Goal: Task Accomplishment & Management: Manage account settings

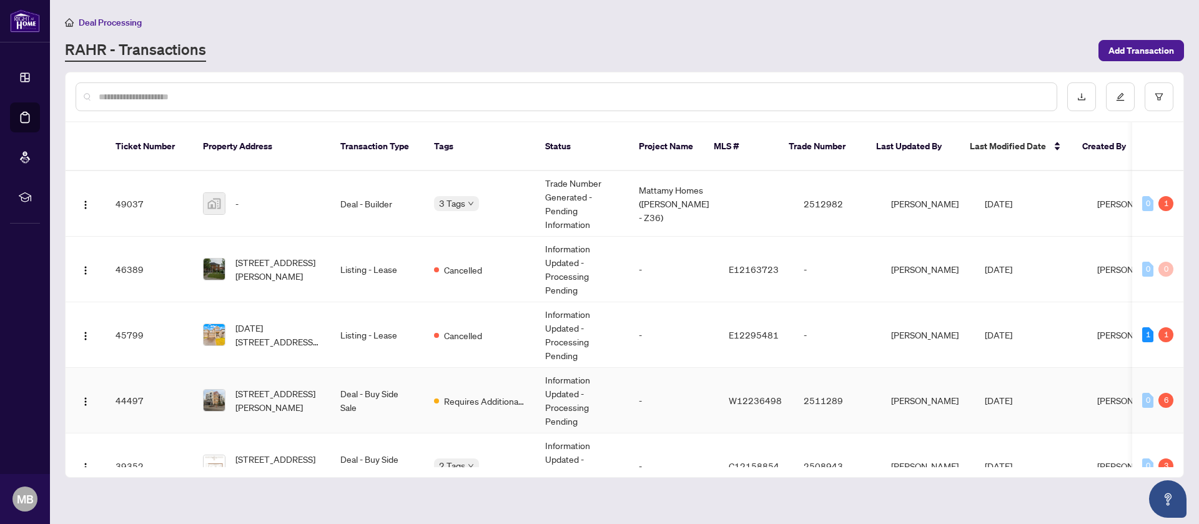
click at [461, 405] on td "Requires Additional Docs" at bounding box center [479, 401] width 111 height 66
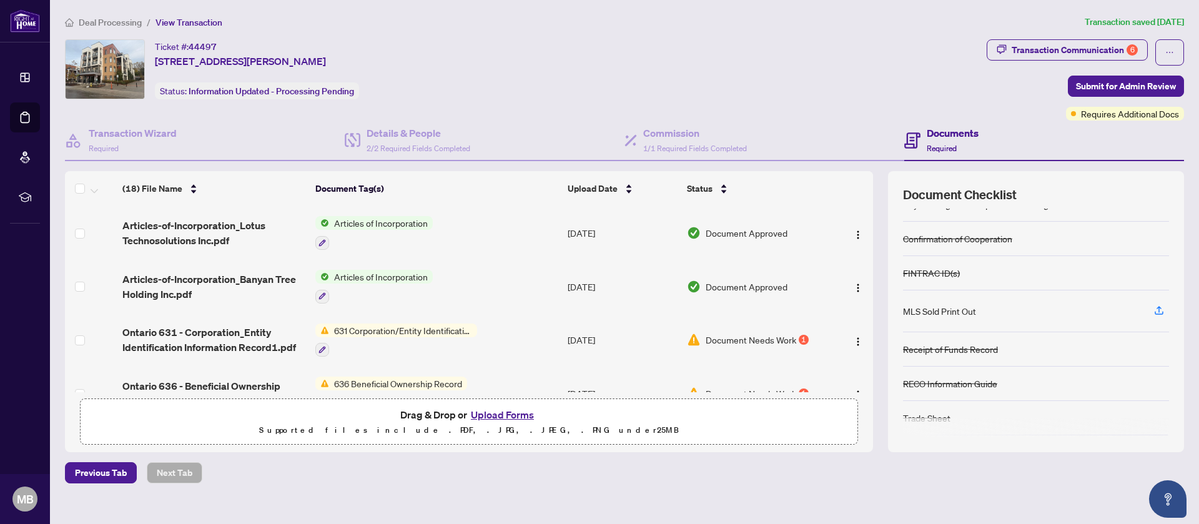
scroll to position [55, 0]
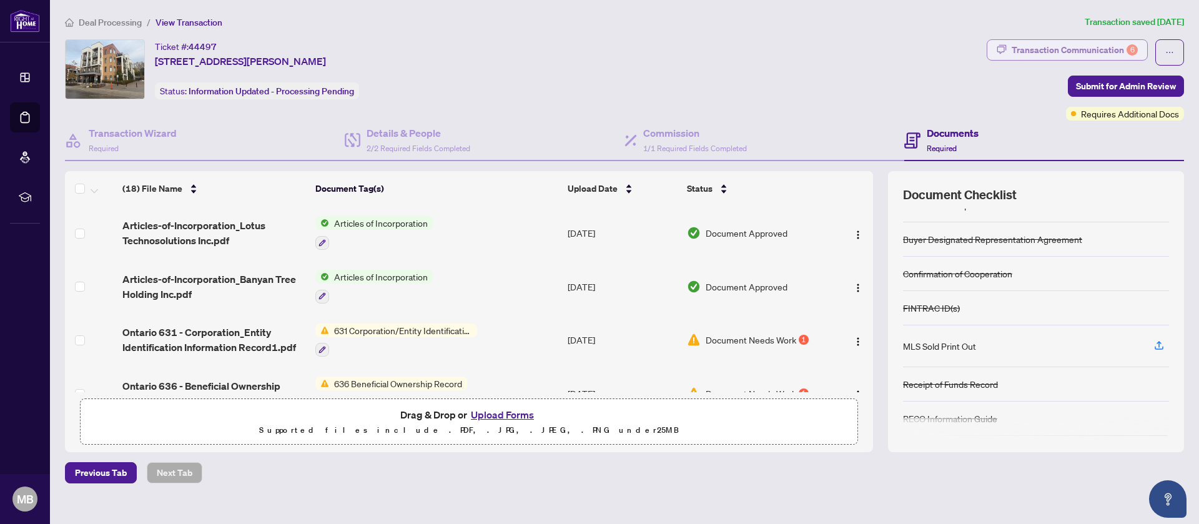
click at [1062, 56] on div "Transaction Communication 6" at bounding box center [1075, 50] width 126 height 20
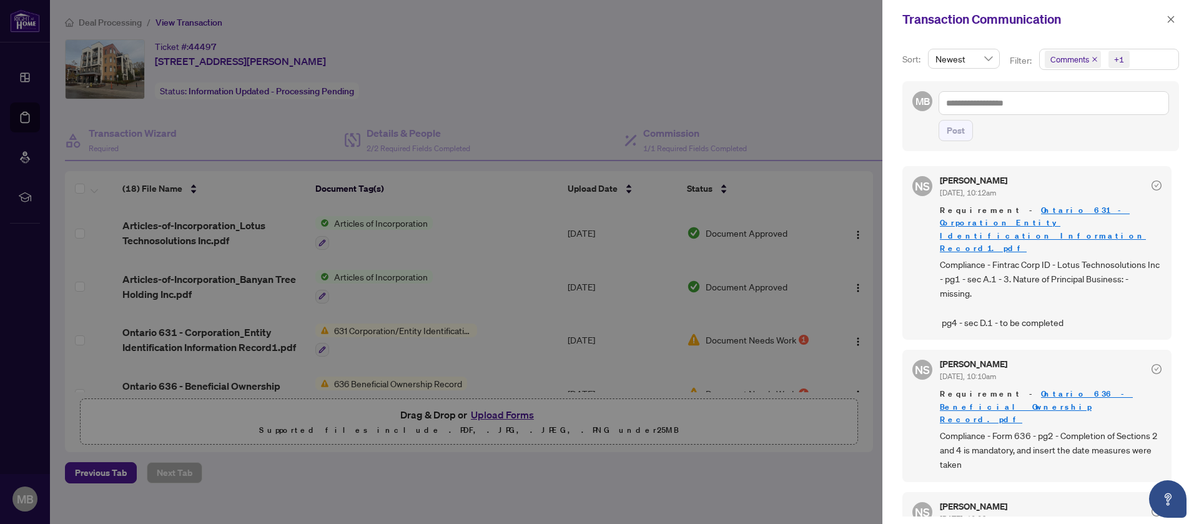
click at [811, 341] on div at bounding box center [599, 262] width 1199 height 524
click at [1175, 19] on button "button" at bounding box center [1171, 19] width 16 height 15
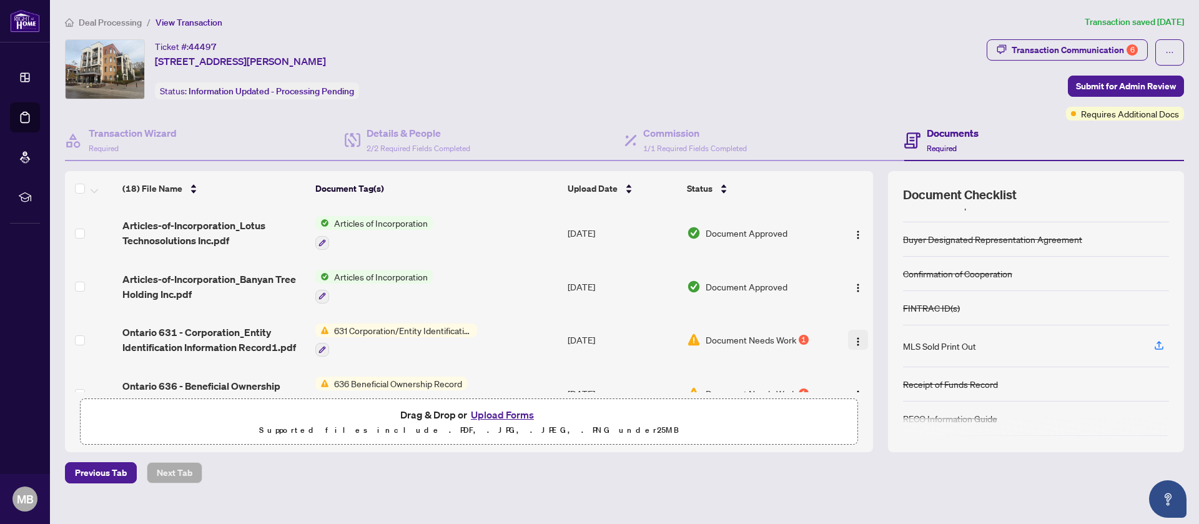
click at [856, 333] on span "button" at bounding box center [858, 340] width 10 height 14
click at [767, 333] on span "Document Needs Work" at bounding box center [751, 340] width 91 height 14
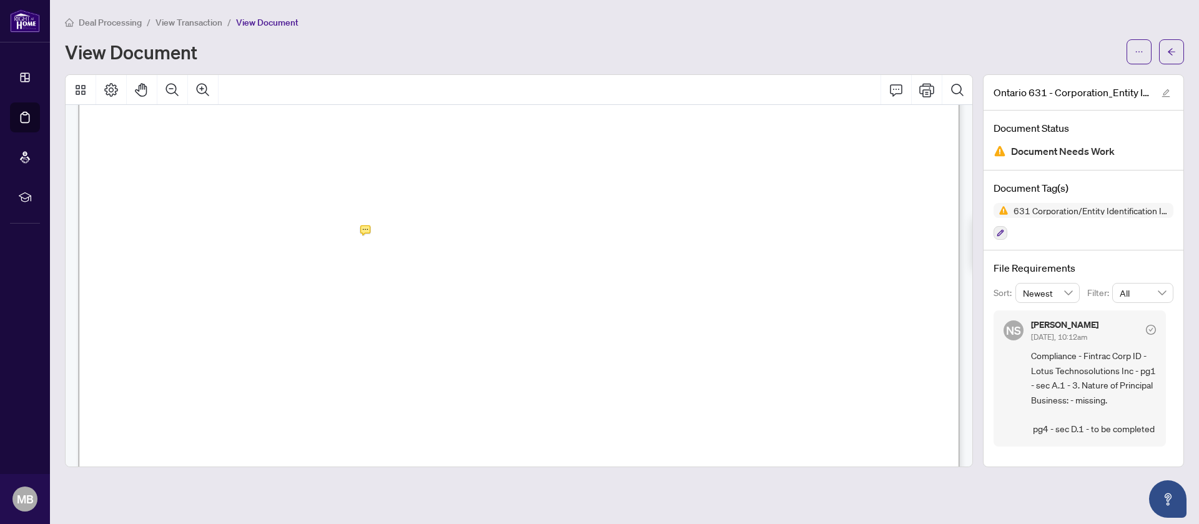
scroll to position [362, 0]
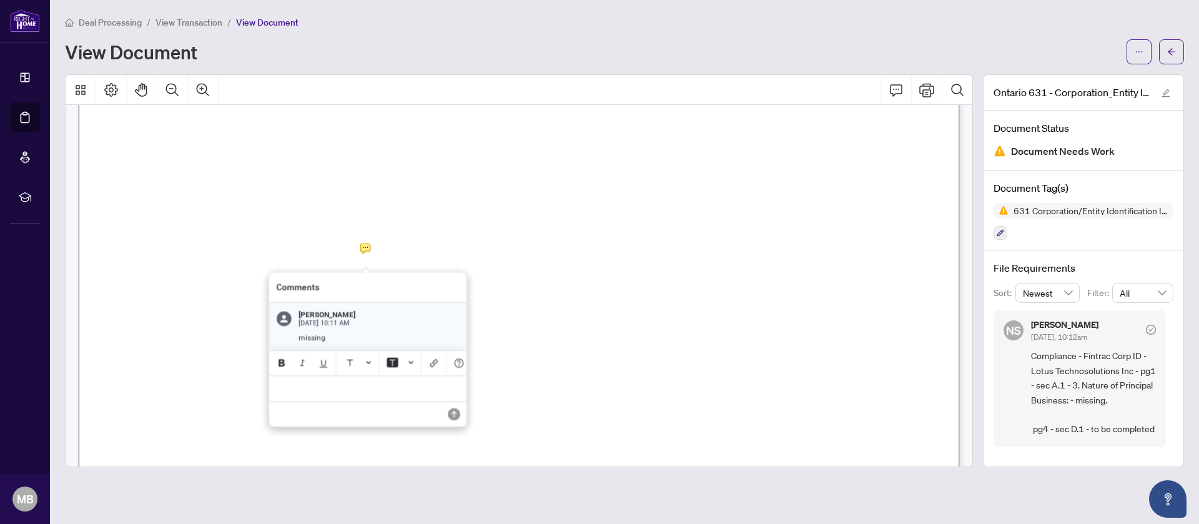
click at [370, 247] on div at bounding box center [519, 270] width 908 height 393
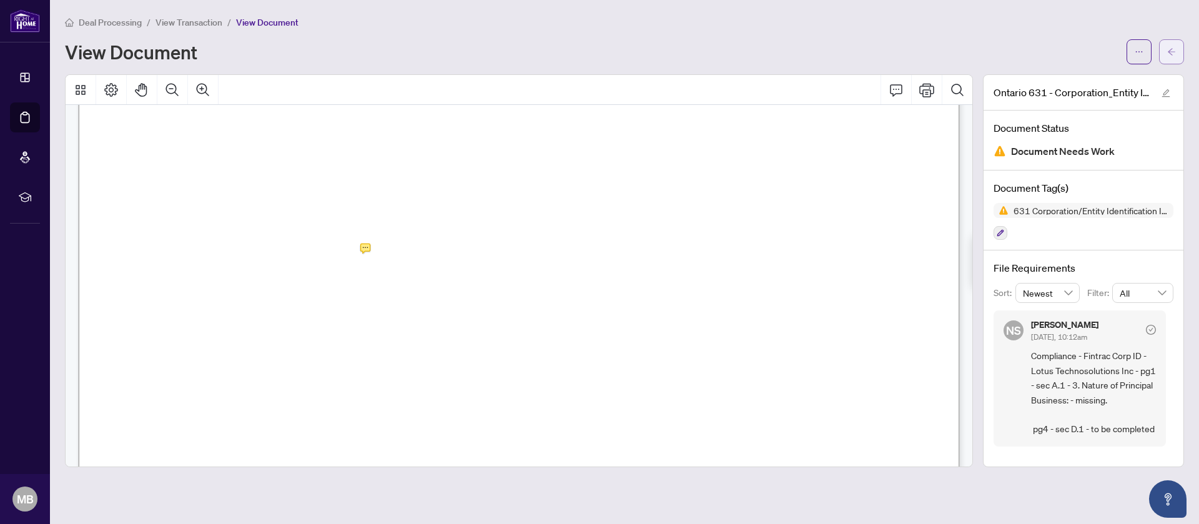
click at [1183, 59] on button "button" at bounding box center [1171, 51] width 25 height 25
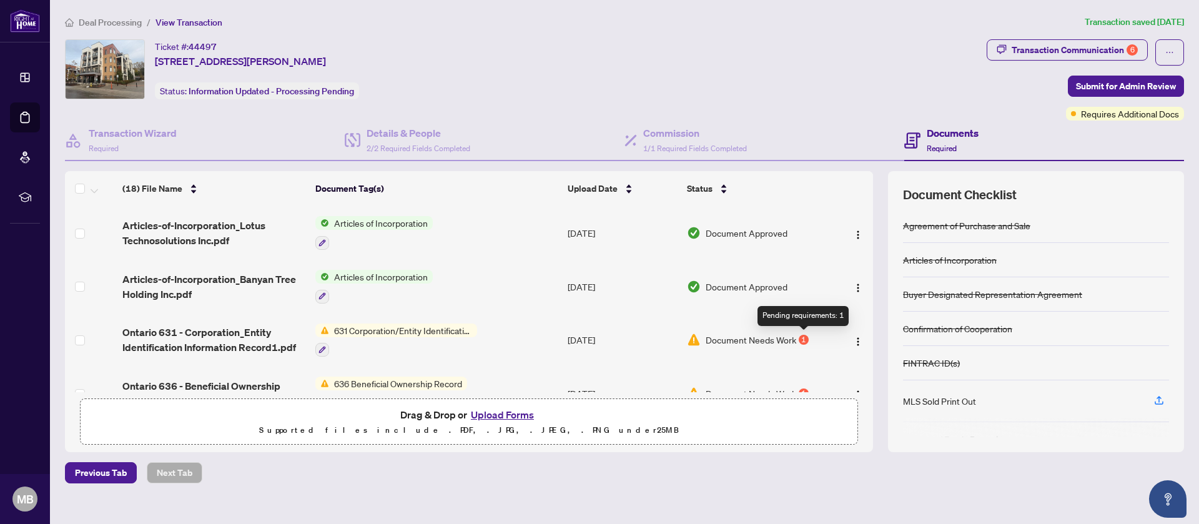
click at [804, 338] on div "1" at bounding box center [804, 340] width 10 height 10
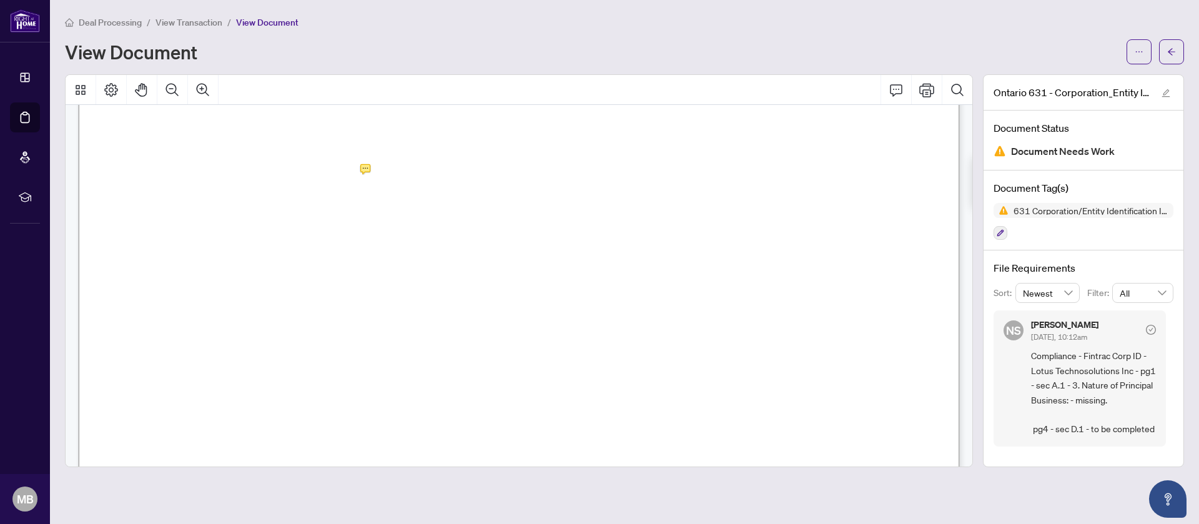
scroll to position [468, 0]
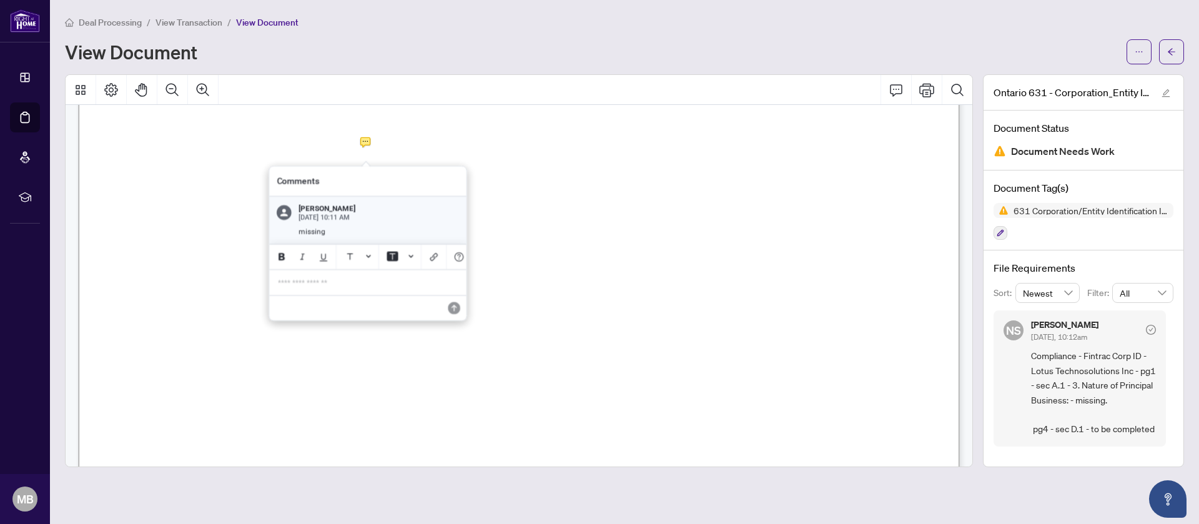
click at [365, 141] on div at bounding box center [519, 270] width 908 height 393
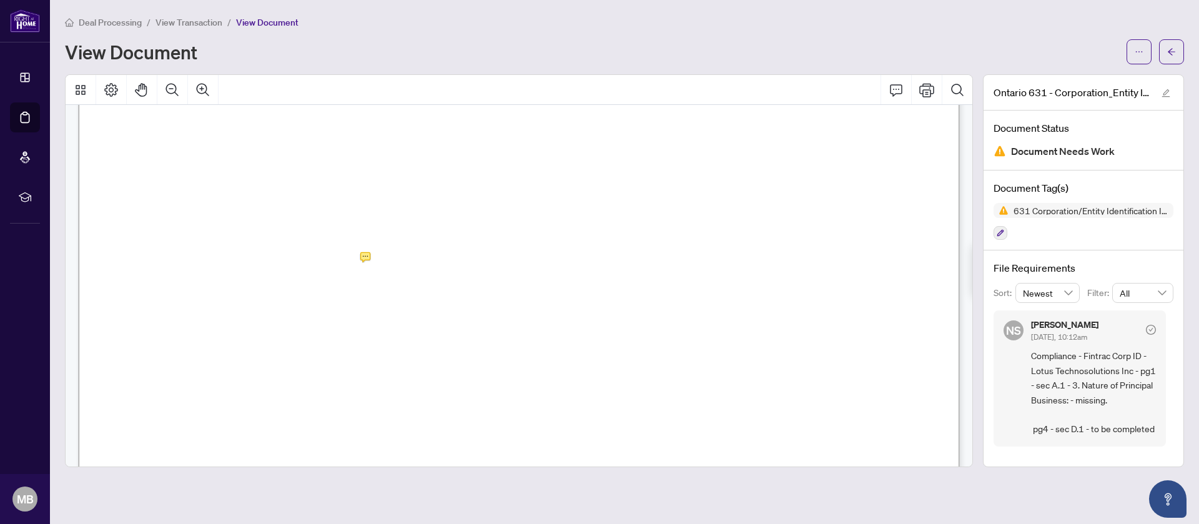
scroll to position [212, 0]
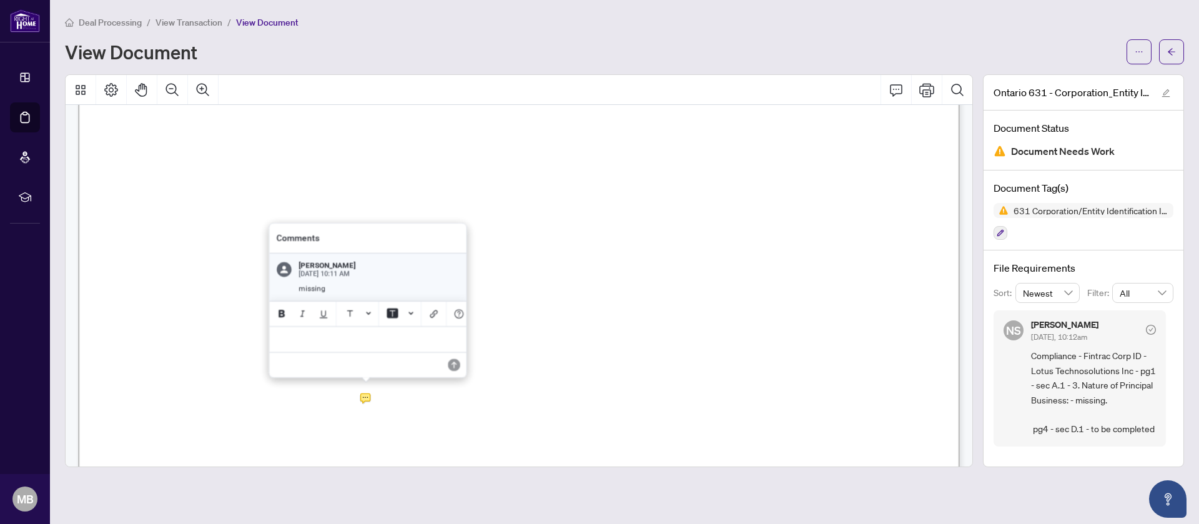
click at [369, 398] on div at bounding box center [519, 270] width 908 height 393
click at [357, 343] on div "**********" at bounding box center [367, 339] width 197 height 26
click at [456, 363] on icon "Save" at bounding box center [455, 364] width 12 height 12
click at [368, 397] on div at bounding box center [519, 270] width 908 height 393
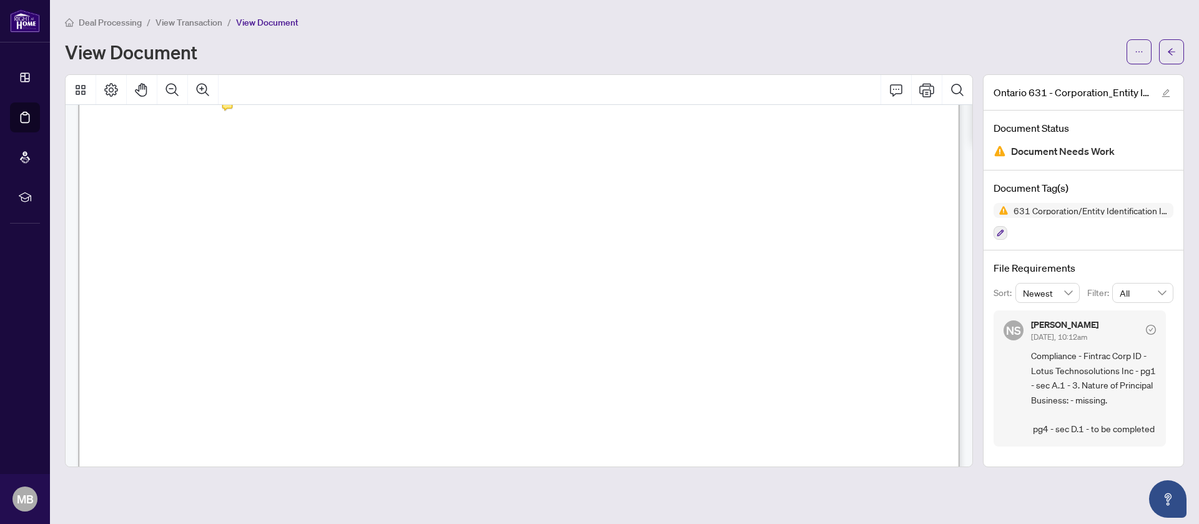
scroll to position [4173, 0]
click at [1172, 54] on icon "arrow-left" at bounding box center [1171, 51] width 9 height 9
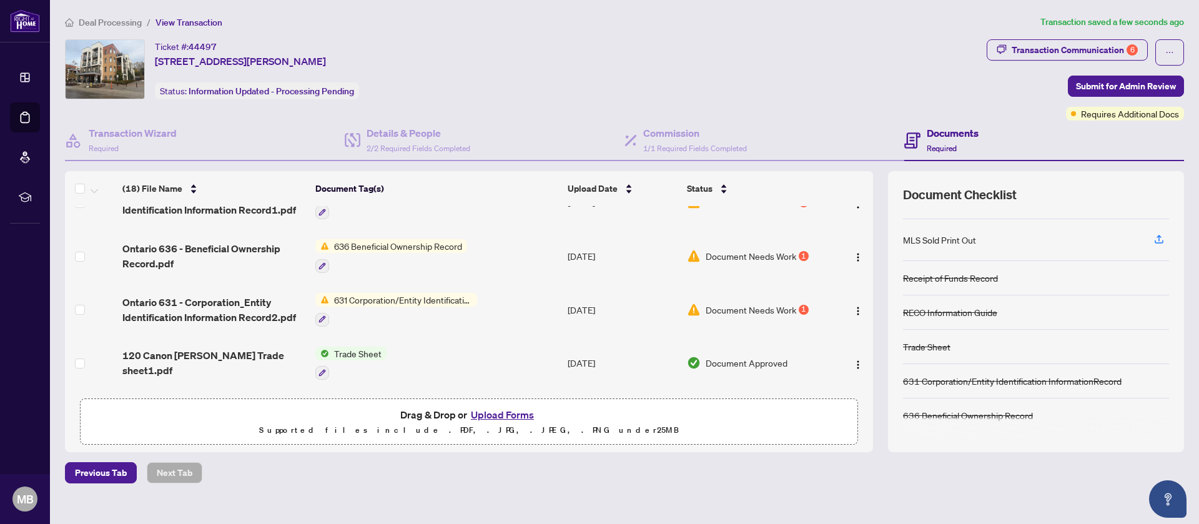
scroll to position [142, 0]
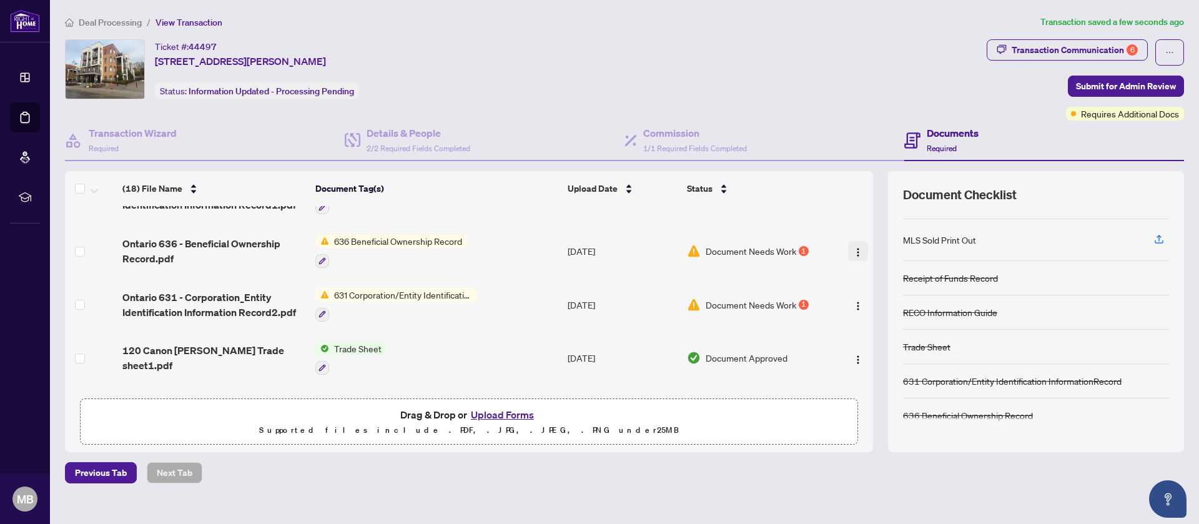
click at [852, 250] on button "button" at bounding box center [858, 251] width 20 height 20
click at [782, 249] on span "Document Needs Work" at bounding box center [751, 251] width 91 height 14
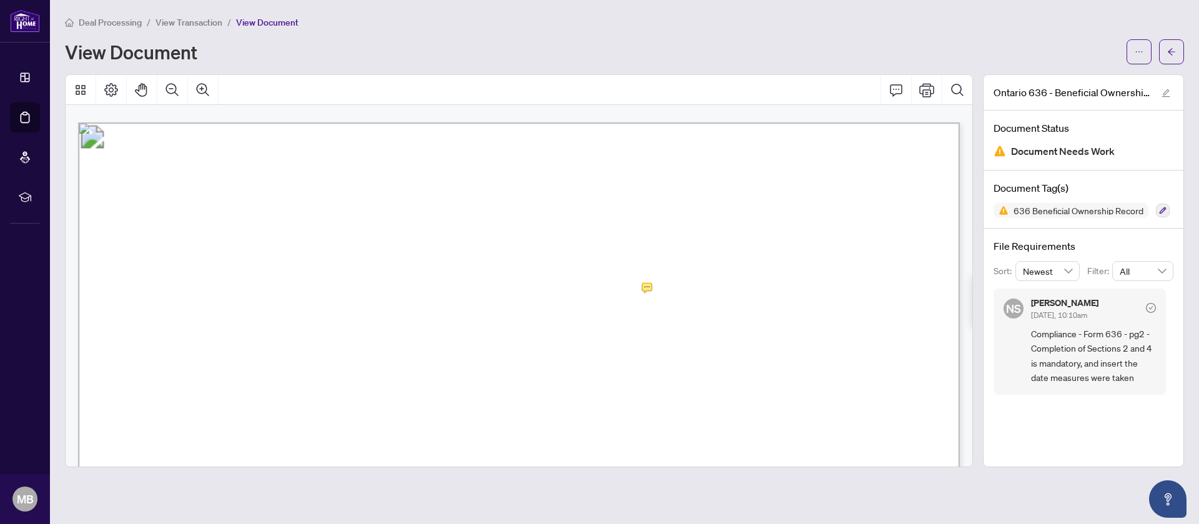
scroll to position [1160, 0]
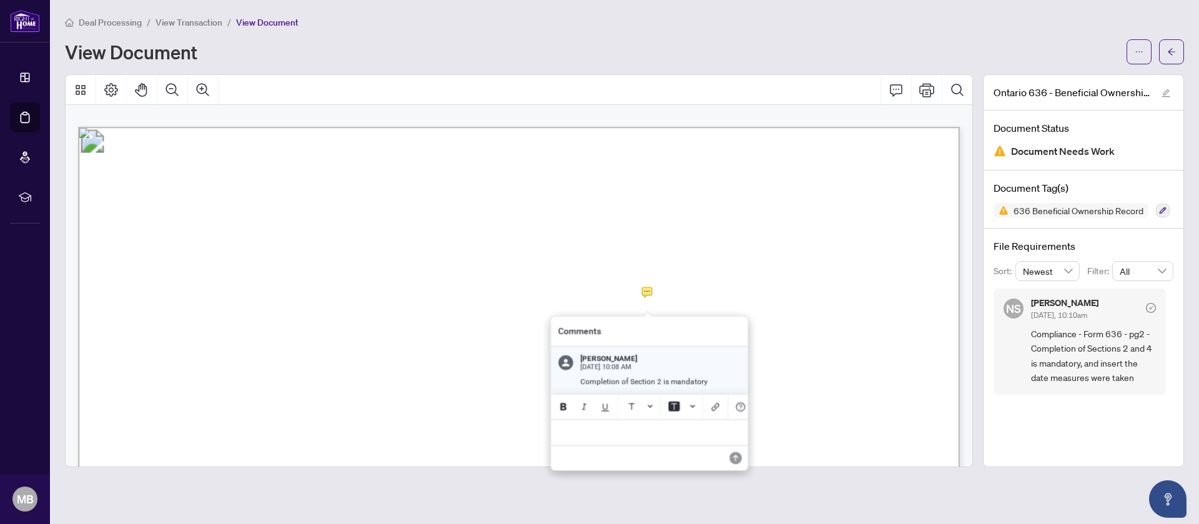
click at [646, 289] on div at bounding box center [519, 270] width 908 height 393
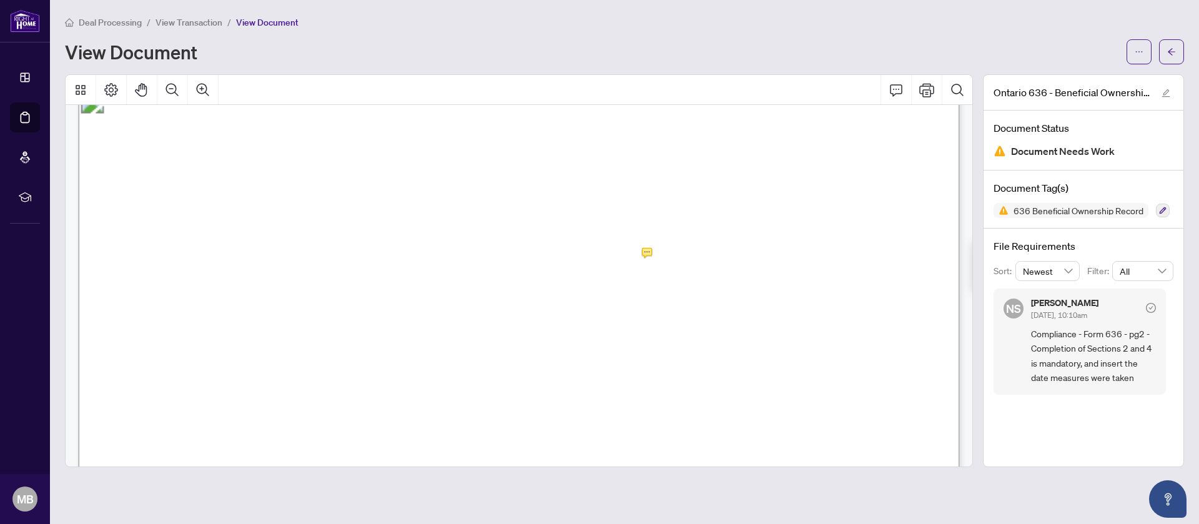
scroll to position [1204, 0]
click at [1181, 45] on button "button" at bounding box center [1171, 51] width 25 height 25
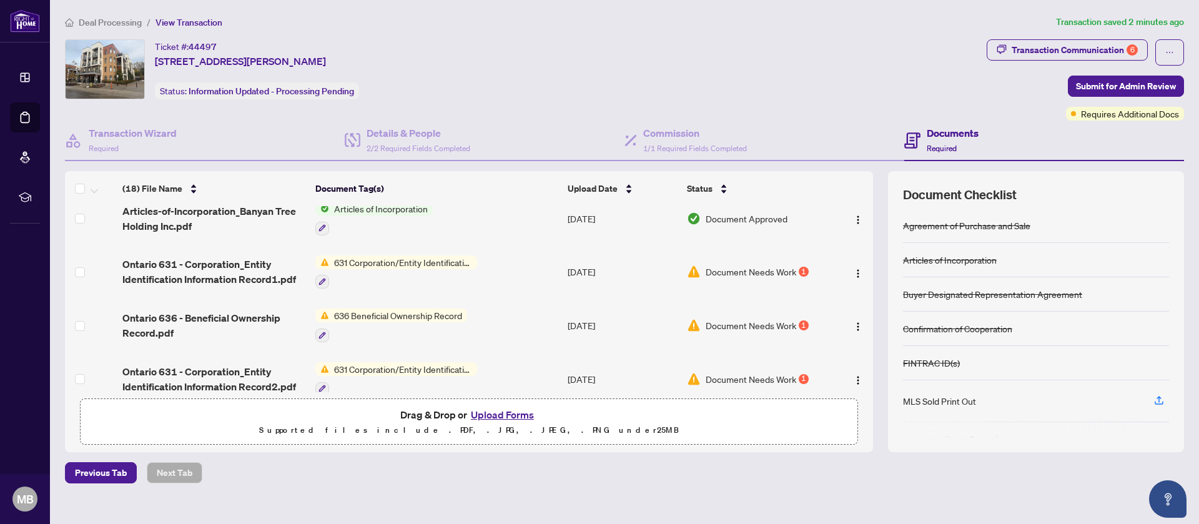
scroll to position [76, 0]
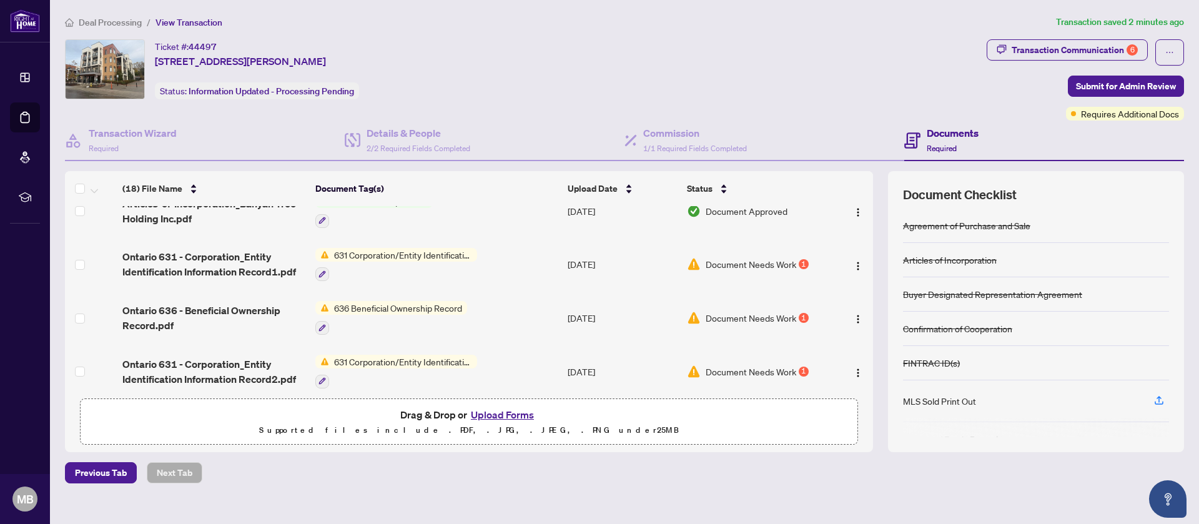
click at [794, 311] on span "Document Needs Work" at bounding box center [751, 318] width 91 height 14
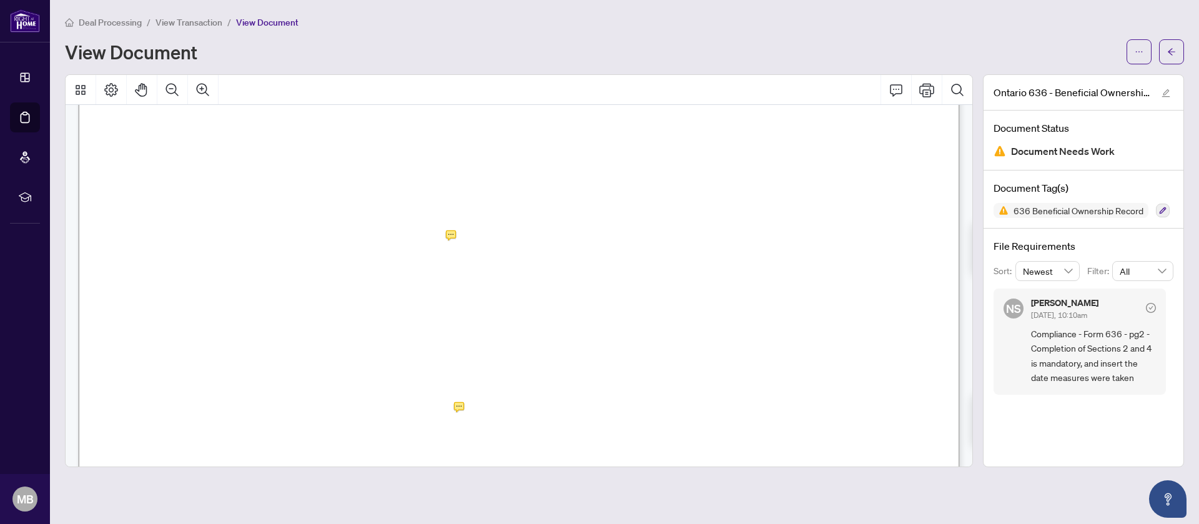
scroll to position [1633, 0]
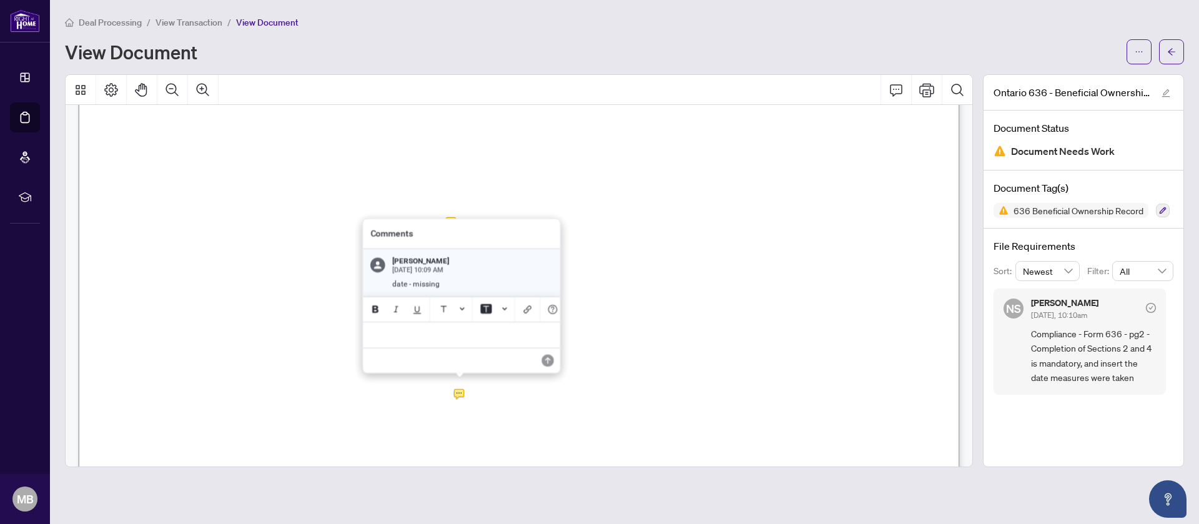
click at [455, 392] on div at bounding box center [519, 270] width 908 height 393
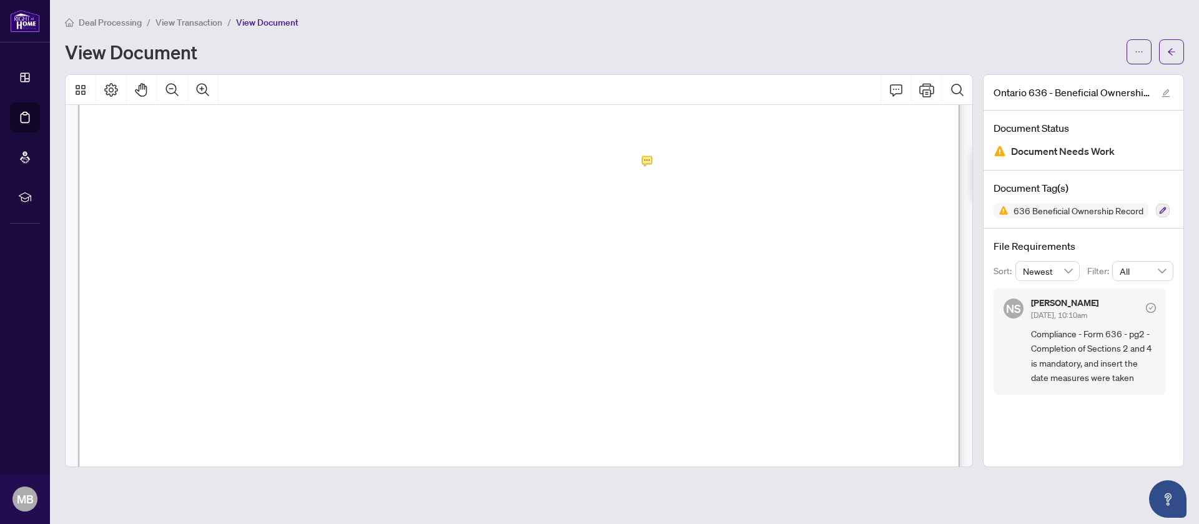
scroll to position [1318, 0]
click at [1175, 41] on button "button" at bounding box center [1171, 51] width 25 height 25
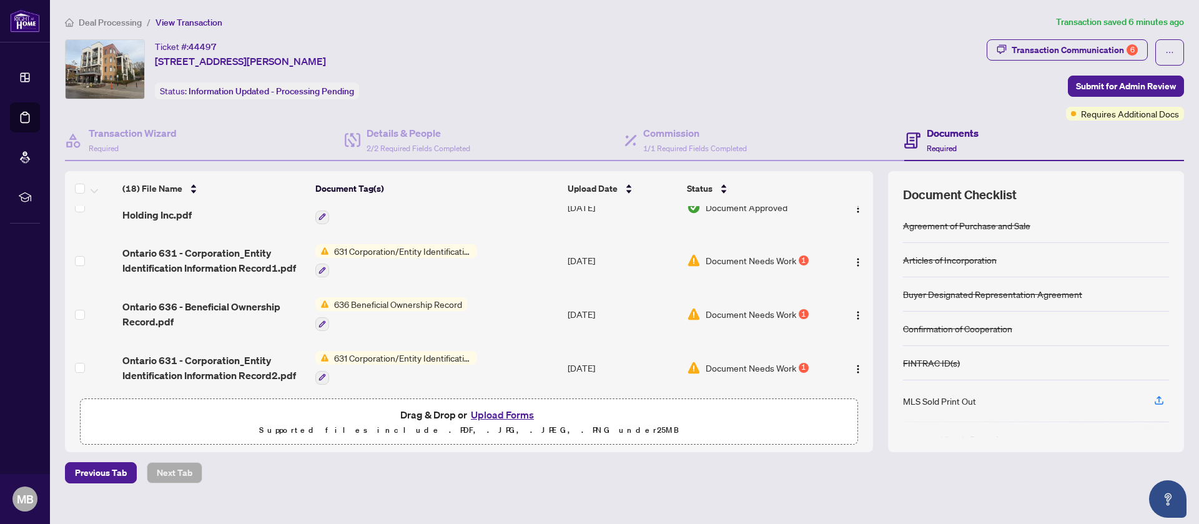
scroll to position [87, 0]
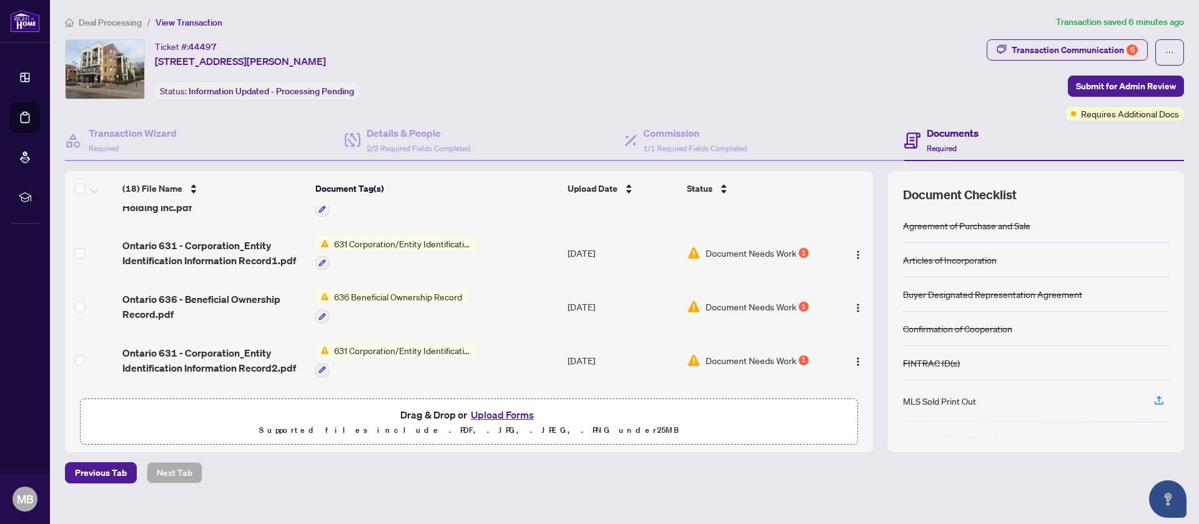
click at [504, 310] on td "636 Beneficial Ownership Record" at bounding box center [436, 307] width 252 height 54
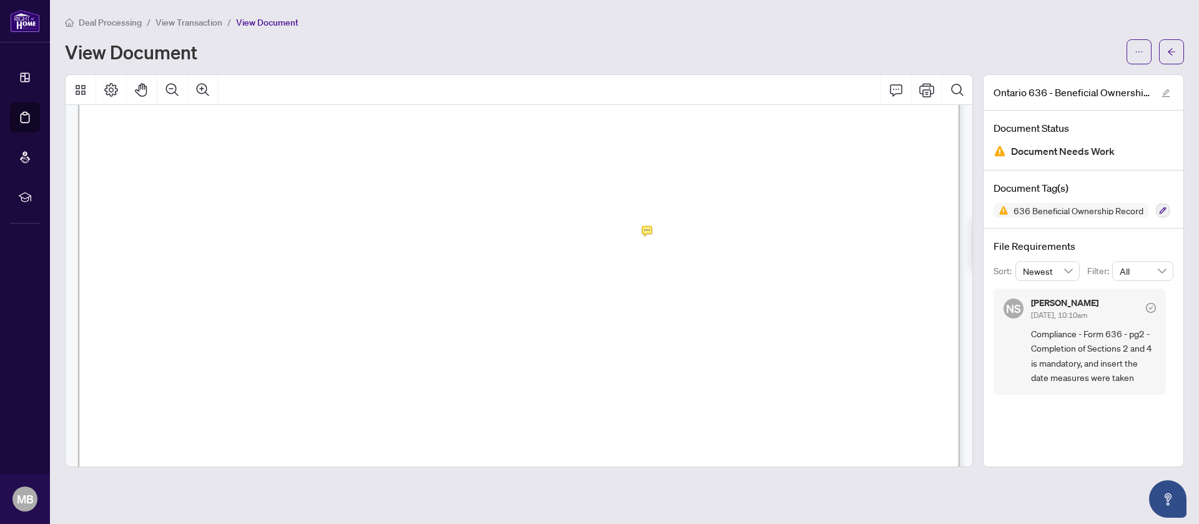
scroll to position [1235, 0]
click at [1173, 48] on icon "arrow-left" at bounding box center [1171, 51] width 9 height 9
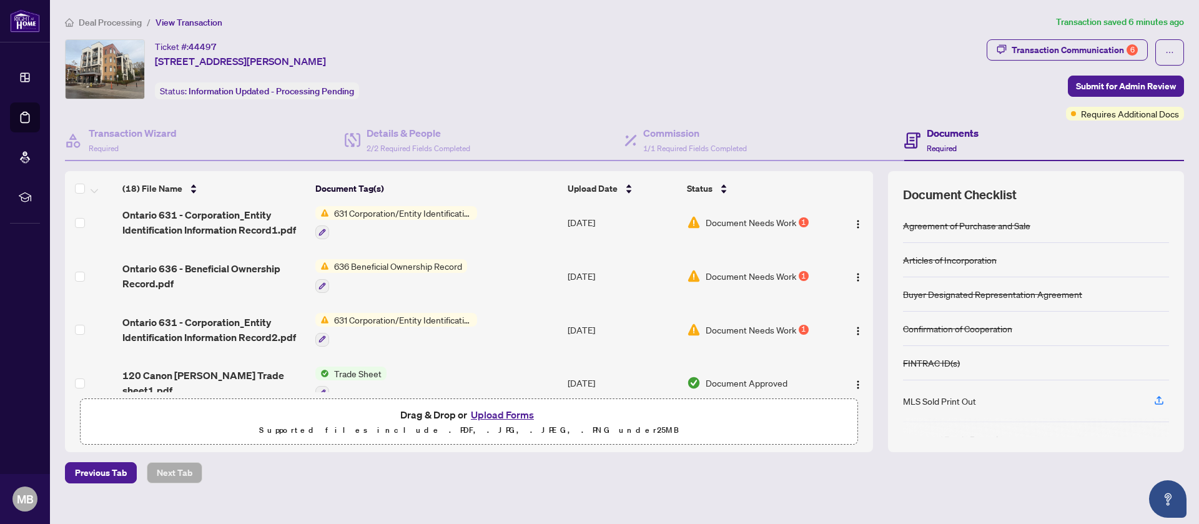
scroll to position [114, 0]
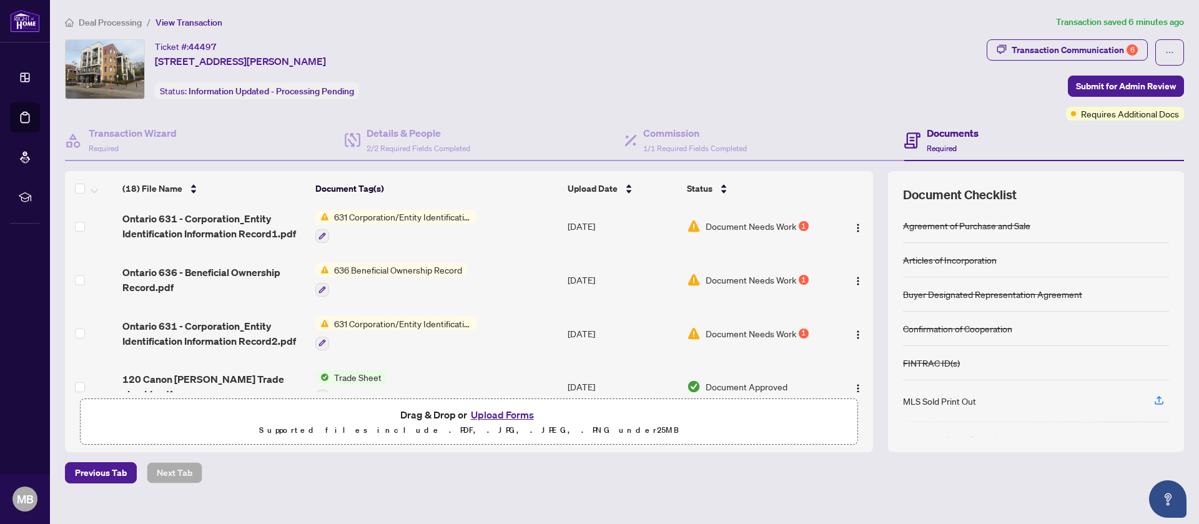
click at [501, 271] on td "636 Beneficial Ownership Record" at bounding box center [436, 280] width 252 height 54
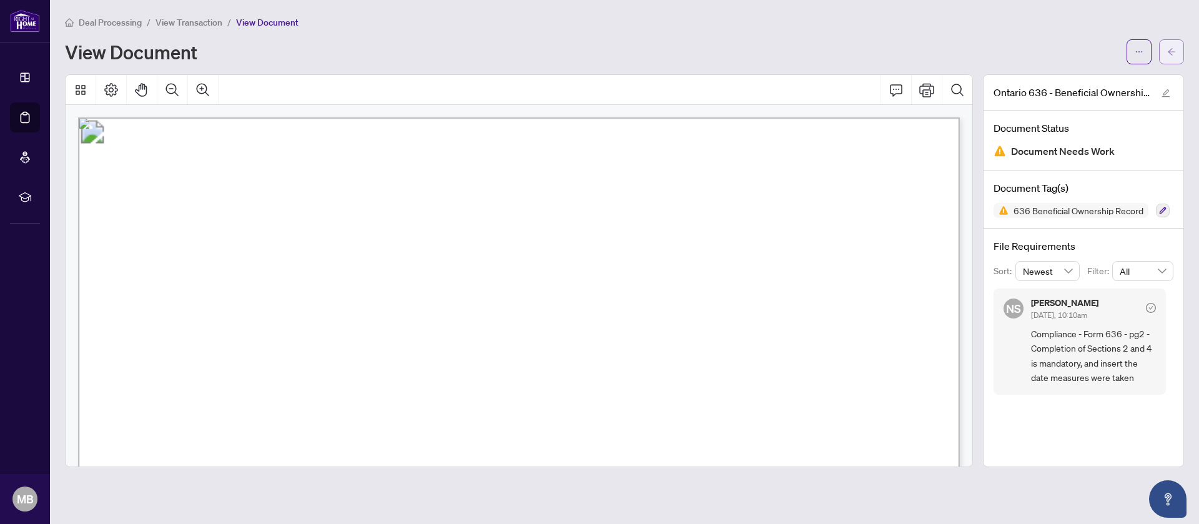
click at [1176, 49] on button "button" at bounding box center [1171, 51] width 25 height 25
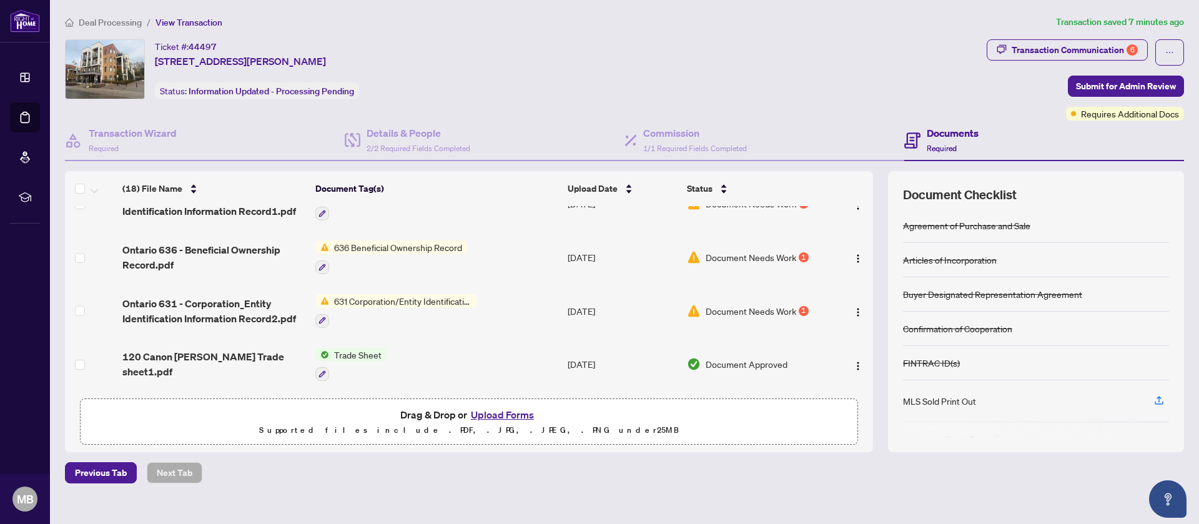
scroll to position [125, 0]
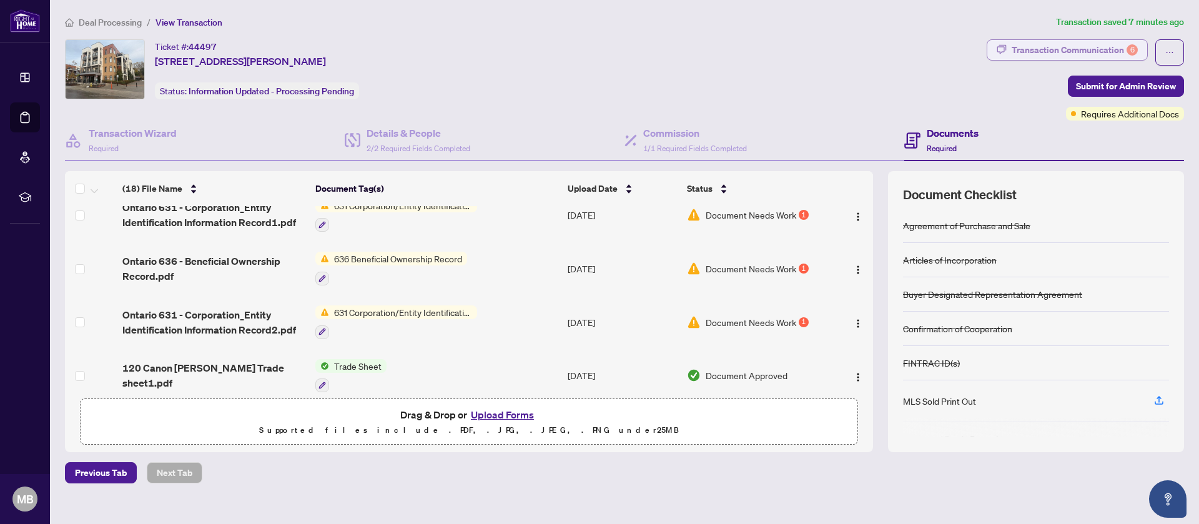
click at [1053, 51] on div "Transaction Communication 6" at bounding box center [1075, 50] width 126 height 20
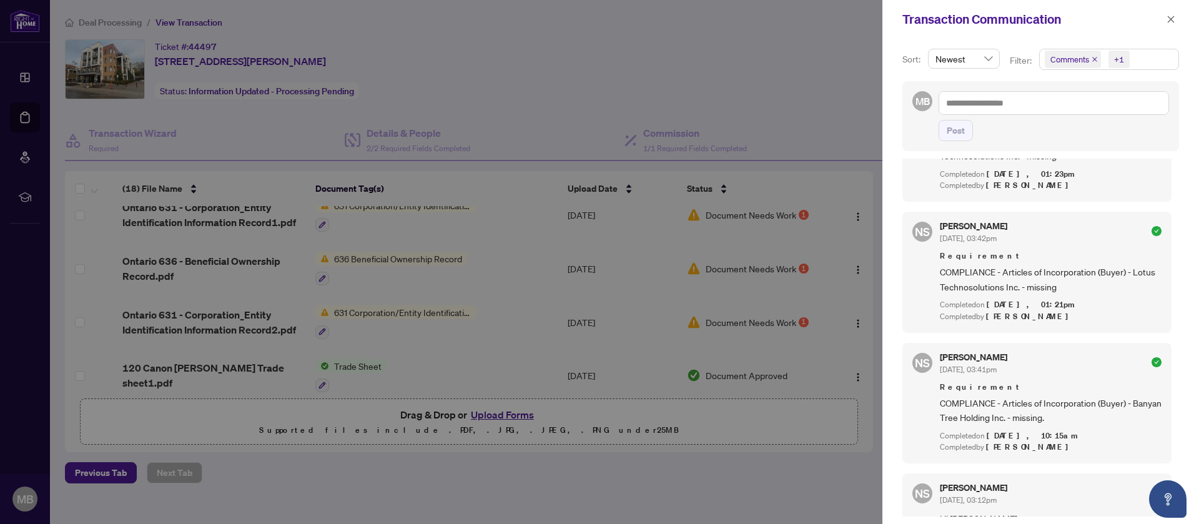
scroll to position [1841, 0]
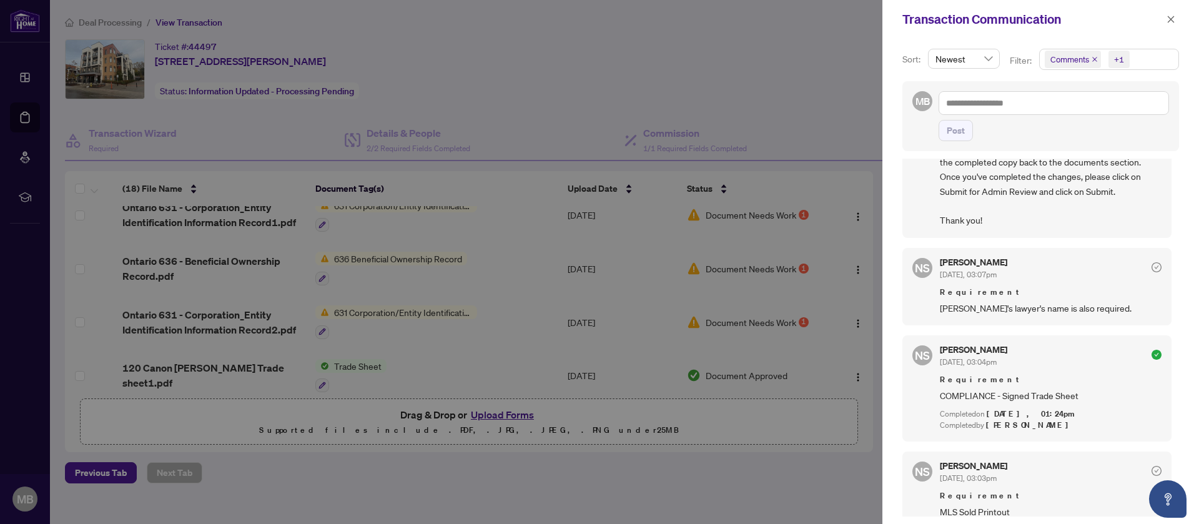
click at [741, 73] on div at bounding box center [599, 262] width 1199 height 524
drag, startPoint x: 744, startPoint y: 491, endPoint x: 1176, endPoint y: 21, distance: 639.1
click at [1176, 21] on div "Transaction Communication Sort: Newest Filter: Comments +1 MB Post NS [PERSON_N…" at bounding box center [599, 262] width 1199 height 524
click at [1176, 21] on button "button" at bounding box center [1171, 19] width 16 height 15
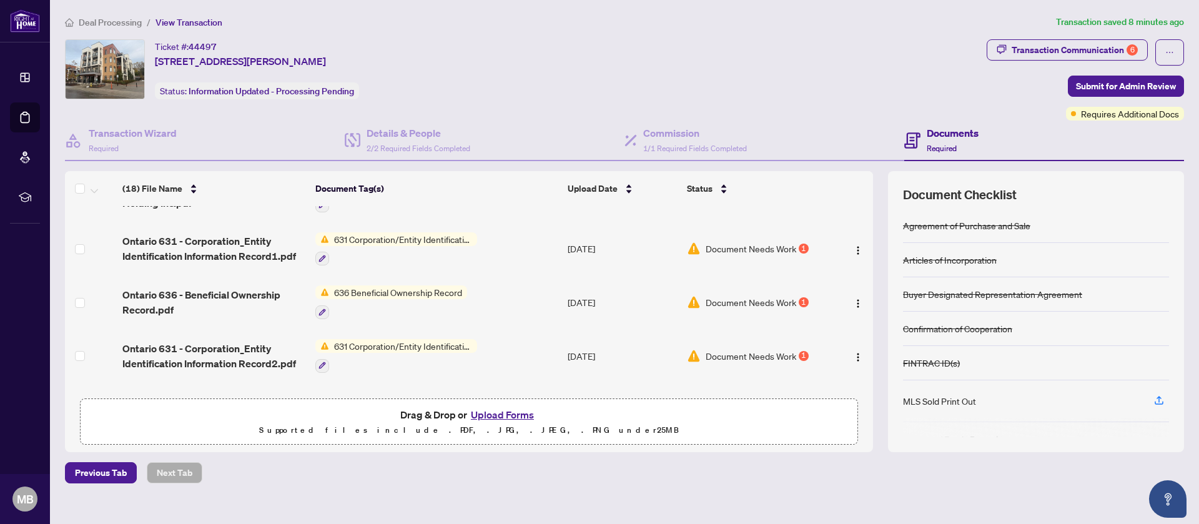
scroll to position [49, 0]
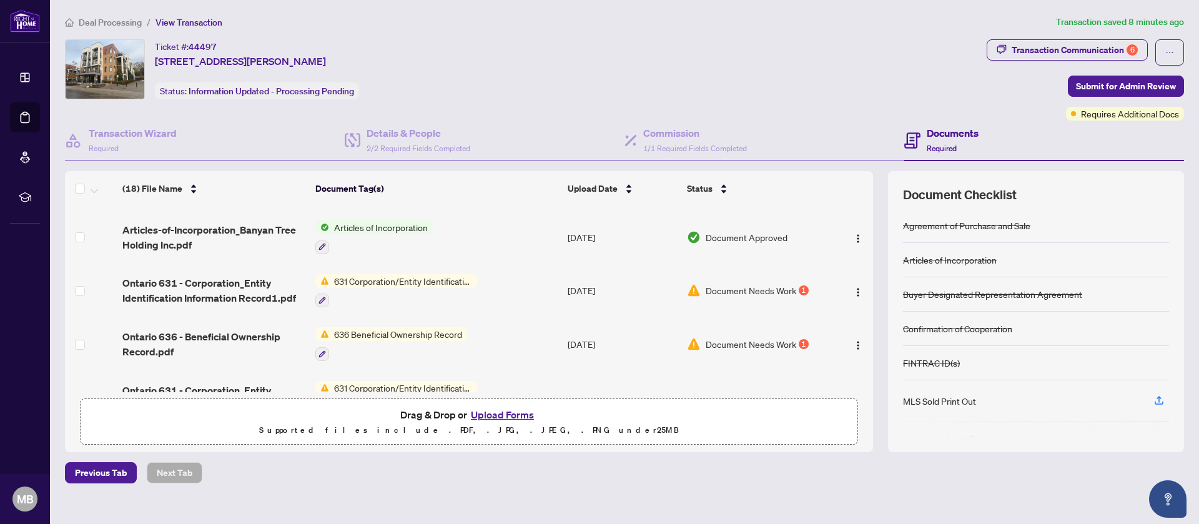
click at [749, 343] on span "Document Needs Work" at bounding box center [751, 344] width 91 height 14
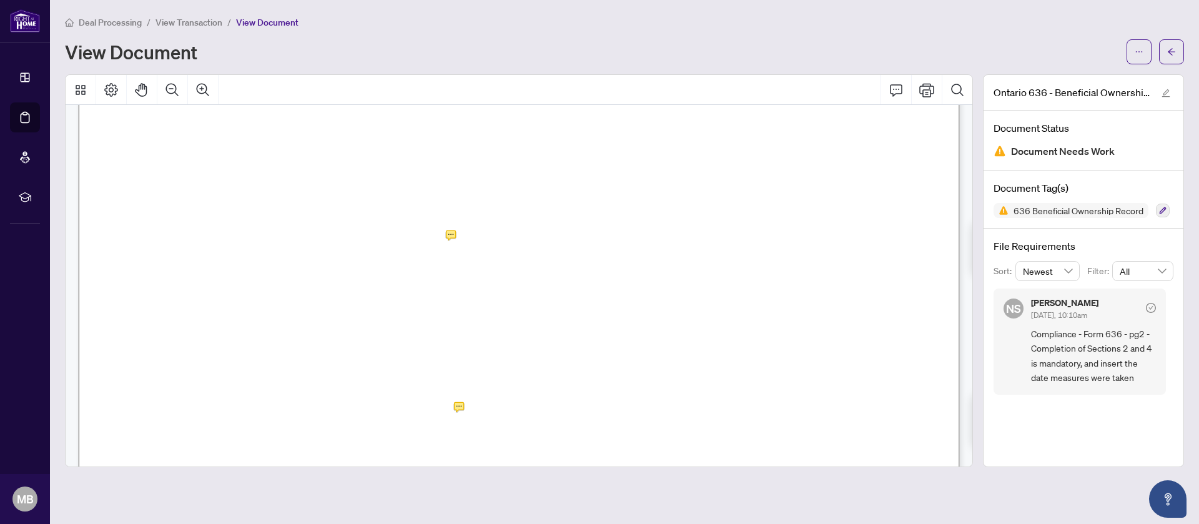
scroll to position [1677, 0]
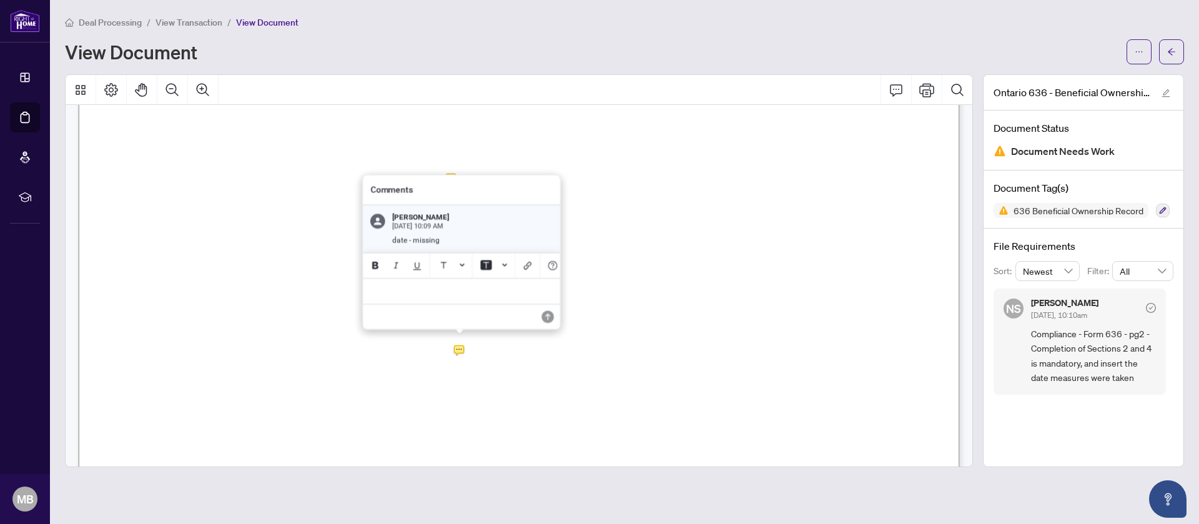
click at [465, 349] on div at bounding box center [519, 270] width 908 height 393
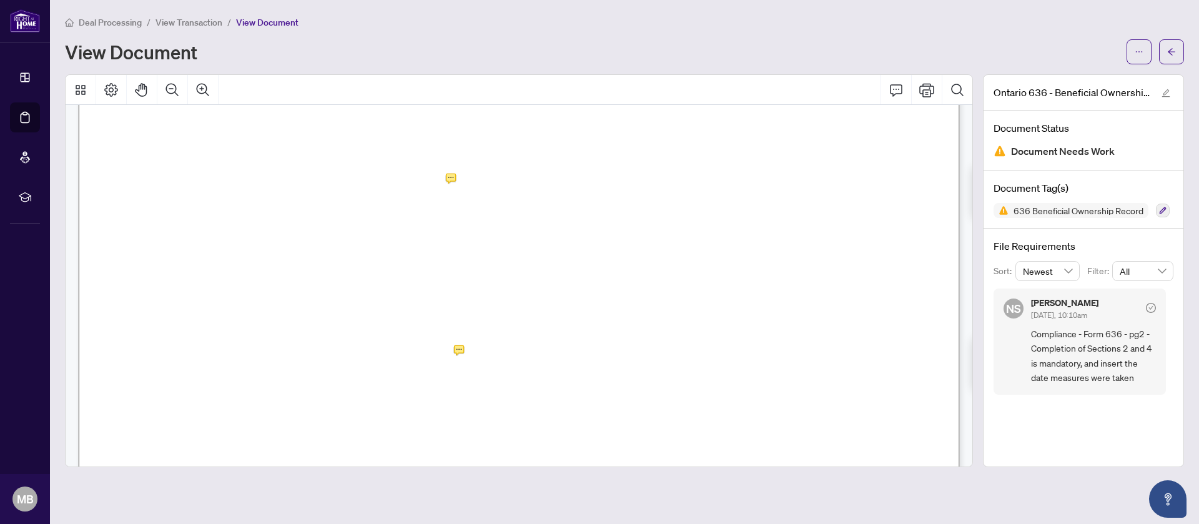
click at [531, 199] on span "�" at bounding box center [534, 204] width 10 height 14
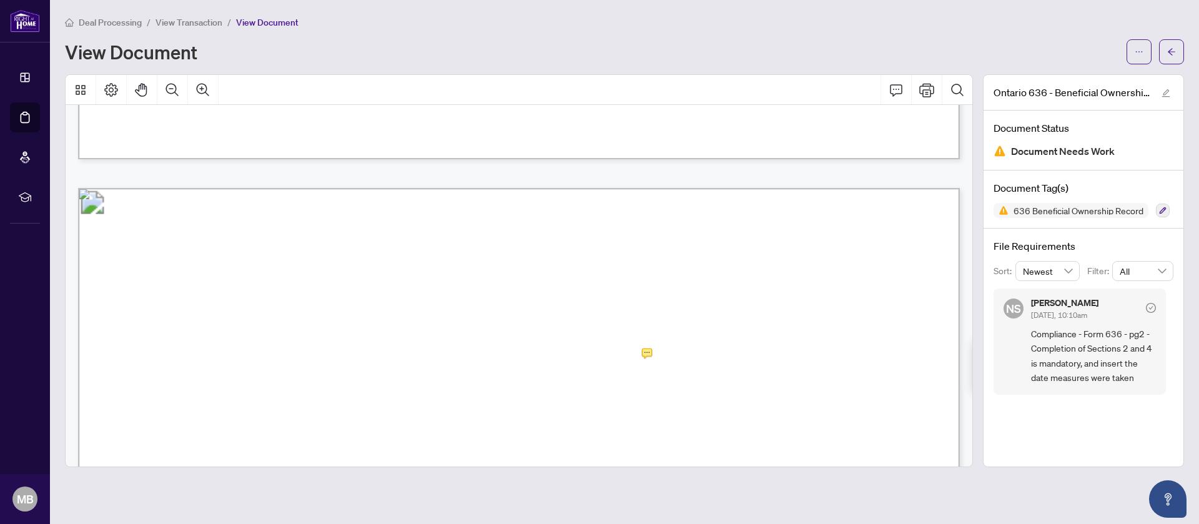
scroll to position [1191, 0]
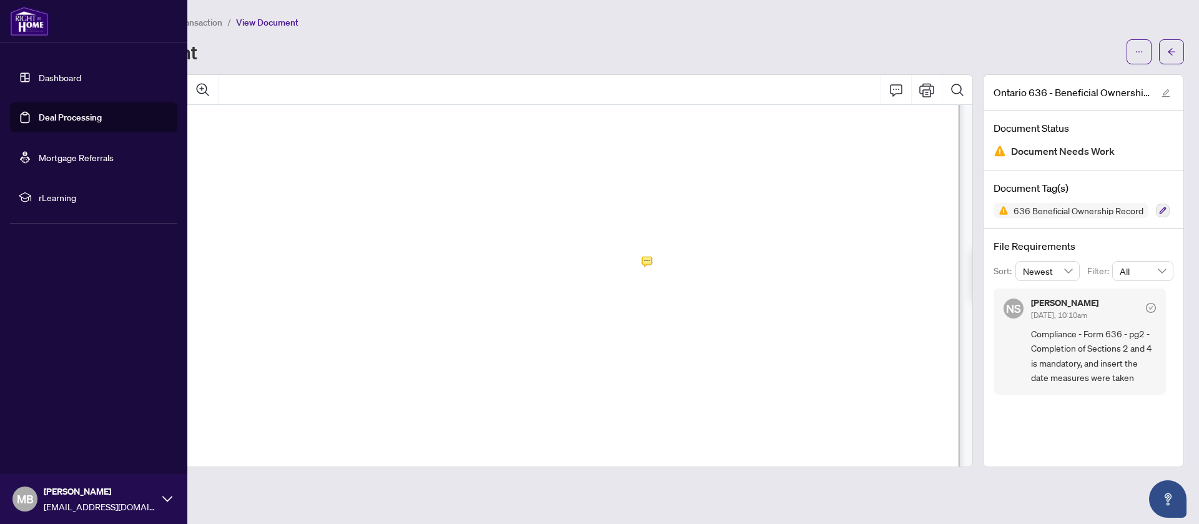
click at [68, 80] on link "Dashboard" at bounding box center [60, 77] width 42 height 11
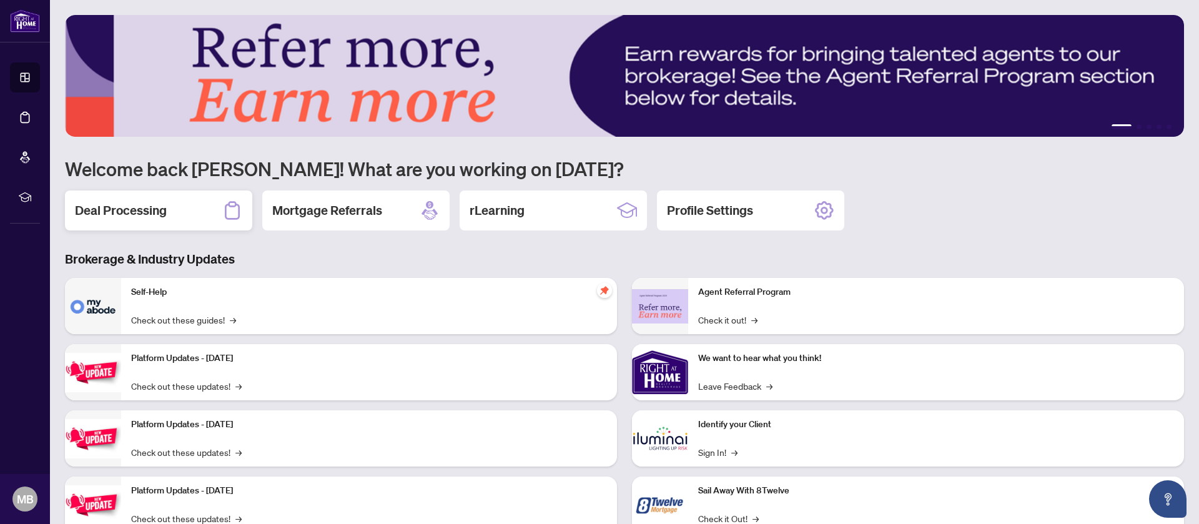
click at [172, 210] on div "Deal Processing" at bounding box center [158, 210] width 187 height 40
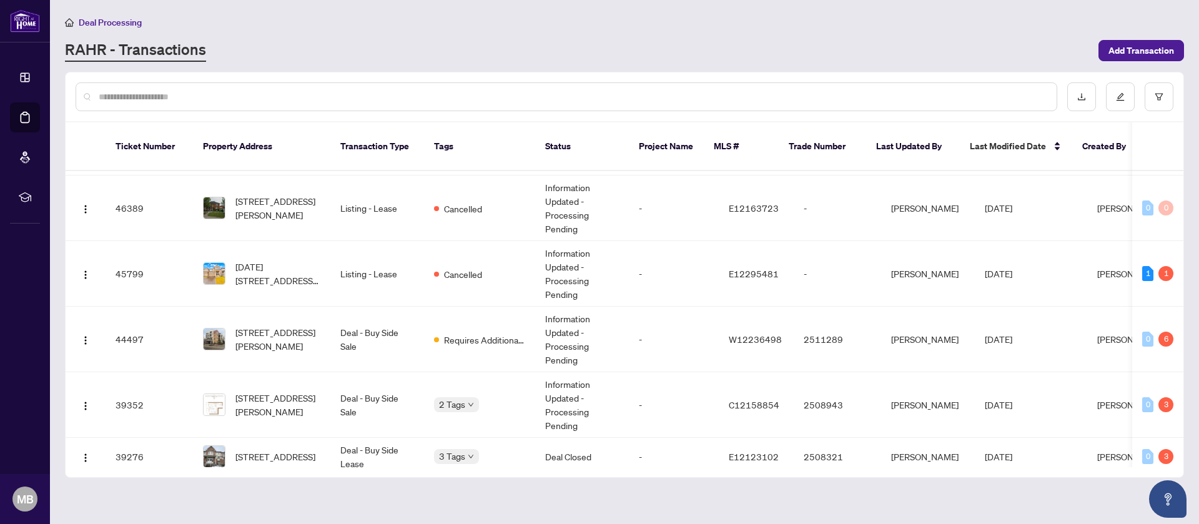
scroll to position [69, 0]
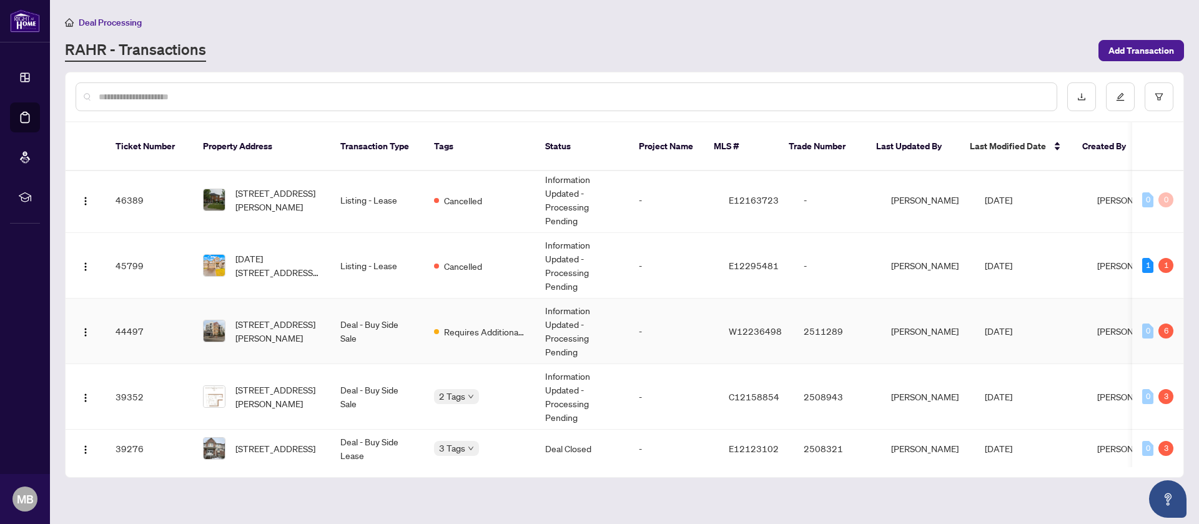
click at [884, 326] on td "[PERSON_NAME]" at bounding box center [928, 331] width 94 height 66
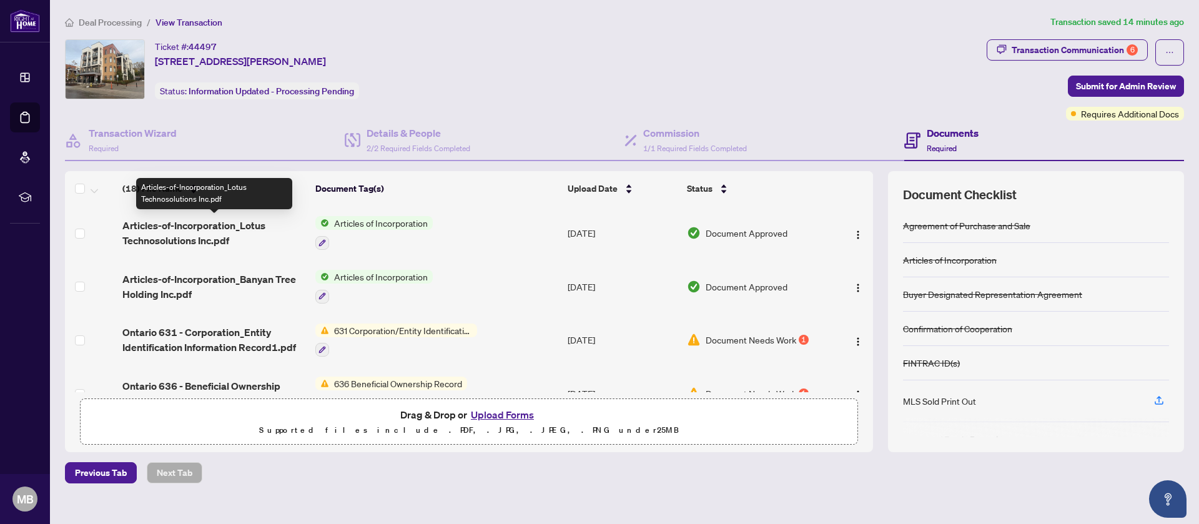
click at [227, 230] on span "Articles-of-Incorporation_Lotus Technosolutions Inc.pdf" at bounding box center [213, 233] width 183 height 30
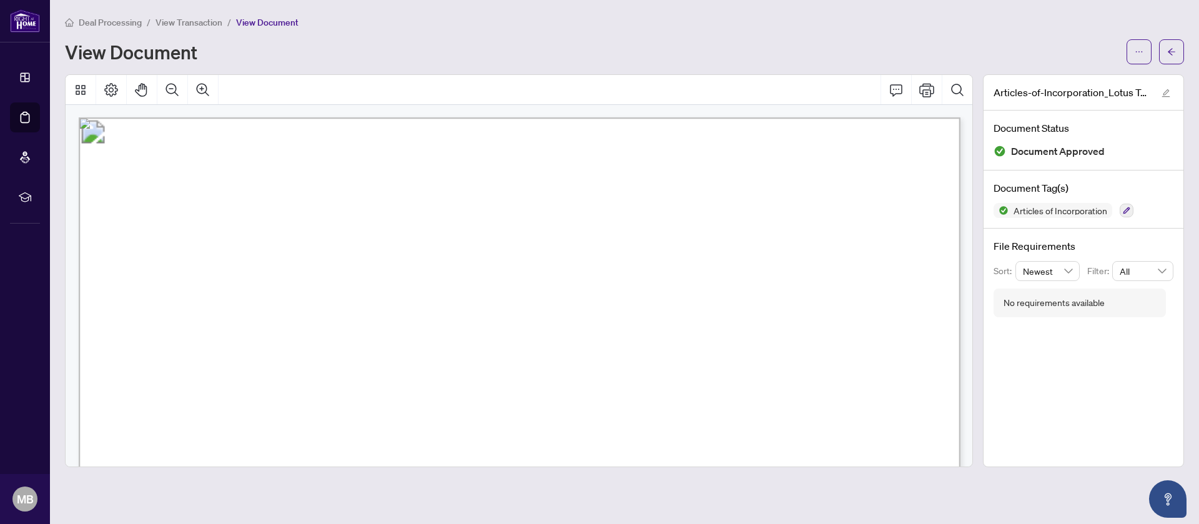
scroll to position [25, 0]
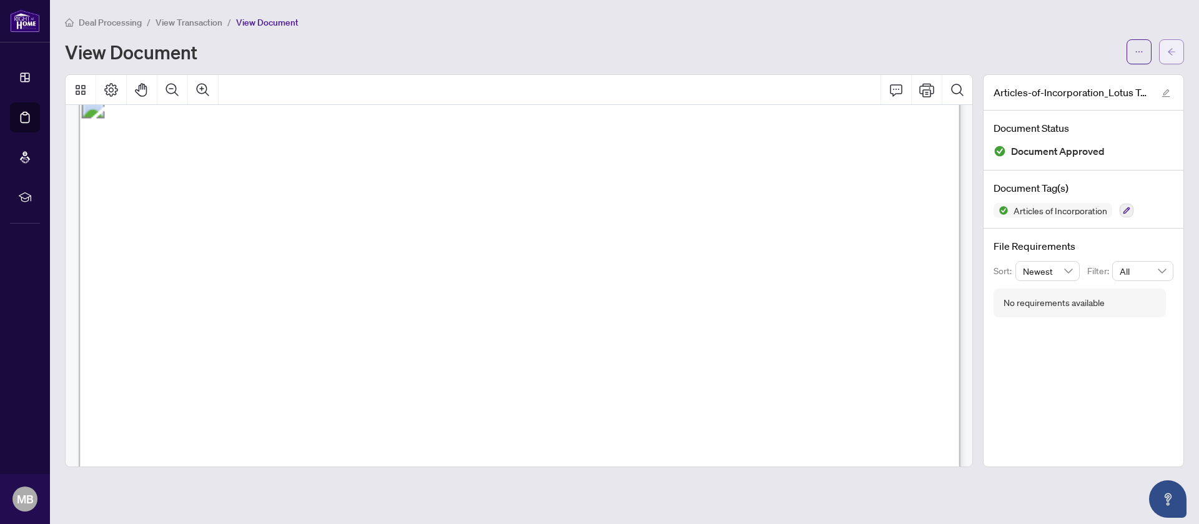
click at [1181, 49] on button "button" at bounding box center [1171, 51] width 25 height 25
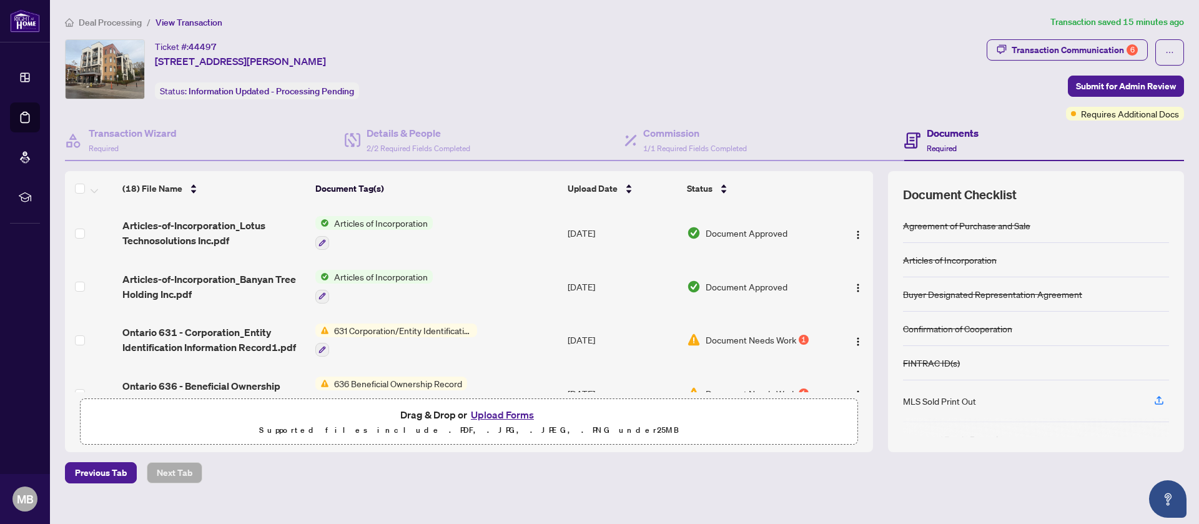
click at [436, 382] on span "636 Beneficial Ownership Record" at bounding box center [398, 384] width 138 height 14
click at [397, 436] on div "Document Tags 636 Beneficial Ownership Record" at bounding box center [392, 434] width 154 height 32
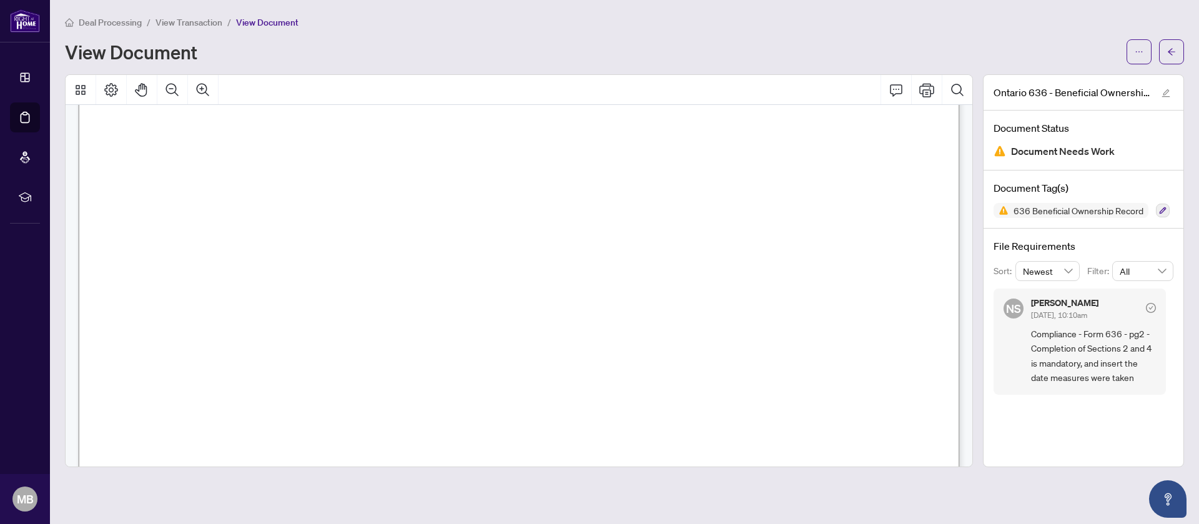
scroll to position [420, 0]
drag, startPoint x: 963, startPoint y: 150, endPoint x: 954, endPoint y: 218, distance: 68.0
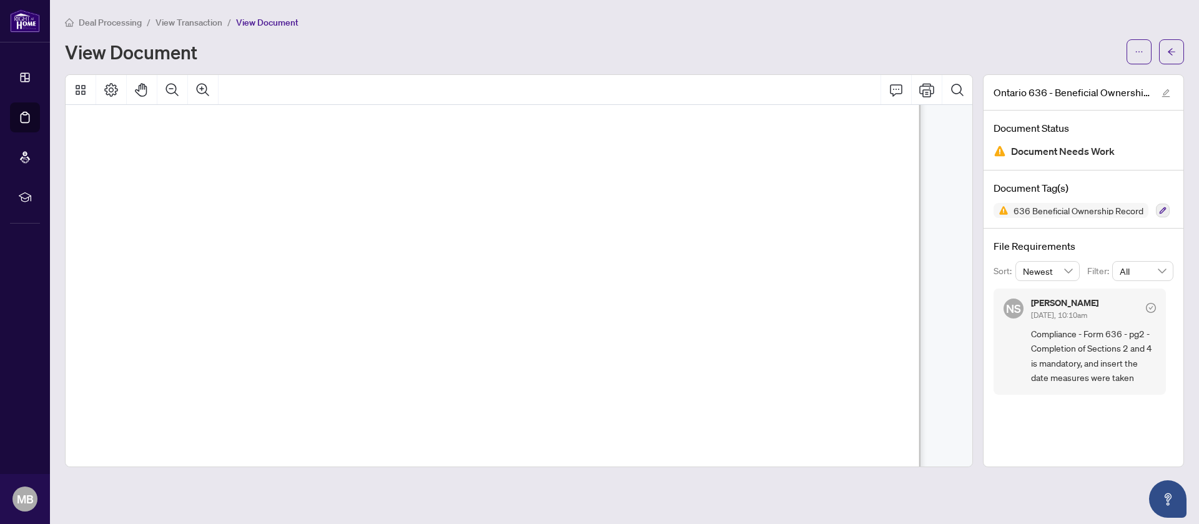
drag, startPoint x: 954, startPoint y: 218, endPoint x: 977, endPoint y: 204, distance: 27.2
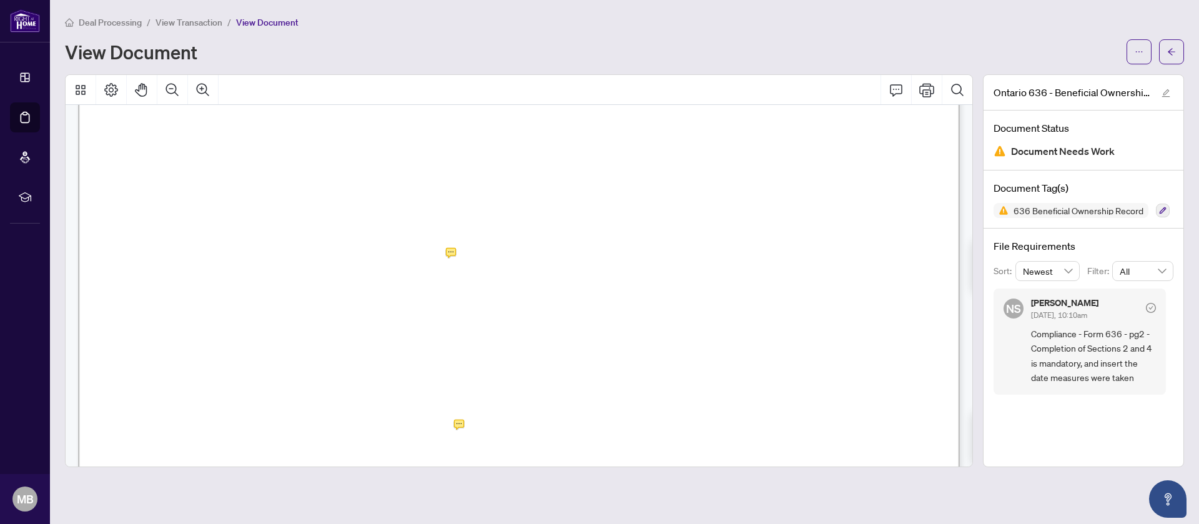
click at [404, 253] on div at bounding box center [519, 270] width 908 height 393
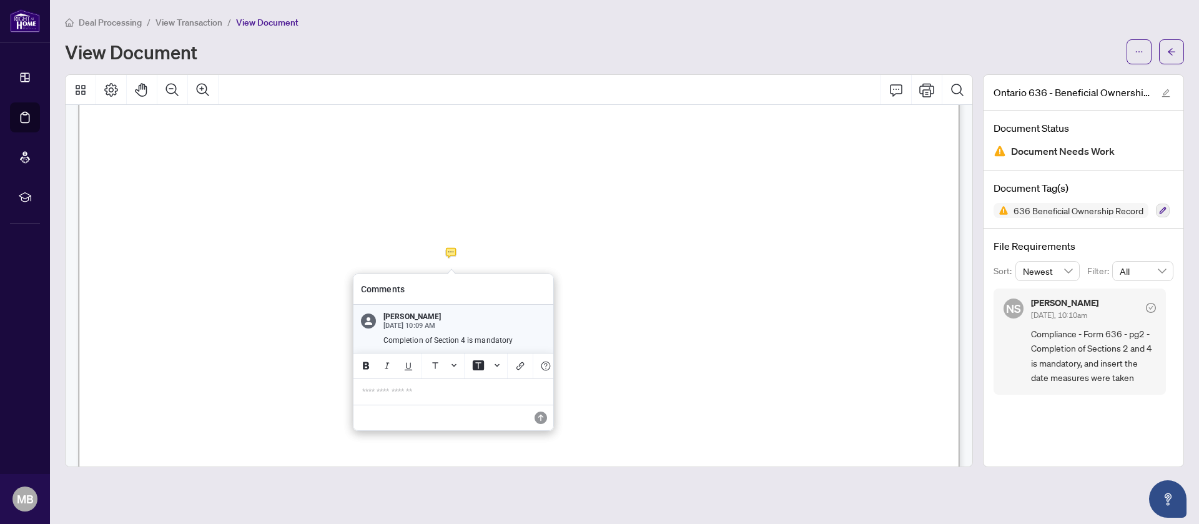
drag, startPoint x: 472, startPoint y: 290, endPoint x: 453, endPoint y: 294, distance: 19.8
click at [453, 294] on div "Comments" at bounding box center [453, 289] width 200 height 30
drag, startPoint x: 453, startPoint y: 294, endPoint x: 461, endPoint y: 294, distance: 8.7
click at [461, 294] on div "Comments" at bounding box center [453, 289] width 200 height 30
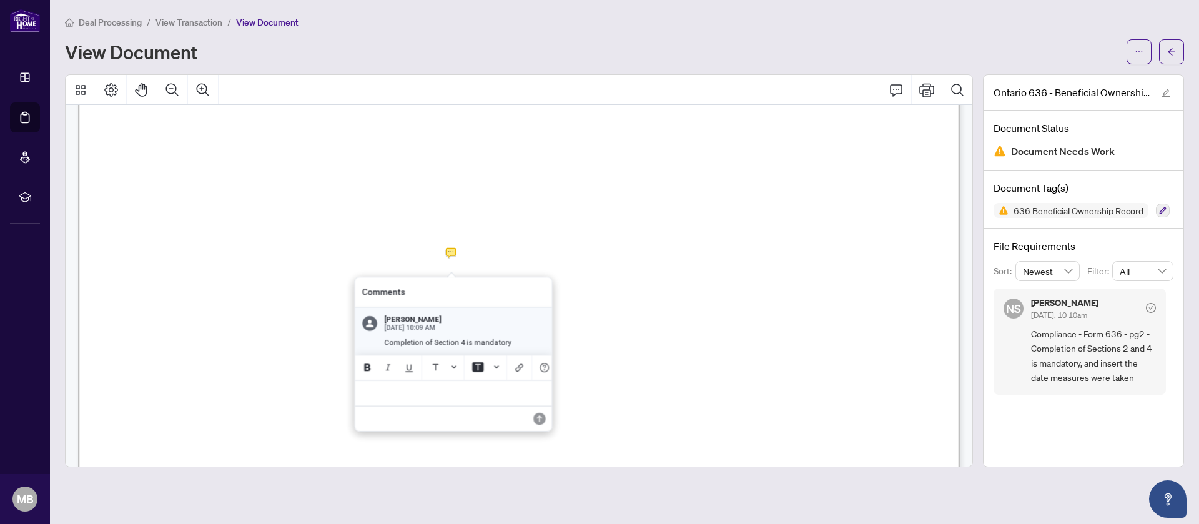
click at [456, 252] on div at bounding box center [519, 270] width 908 height 393
click at [448, 250] on div at bounding box center [519, 270] width 908 height 393
click at [441, 401] on div "**********" at bounding box center [453, 392] width 197 height 26
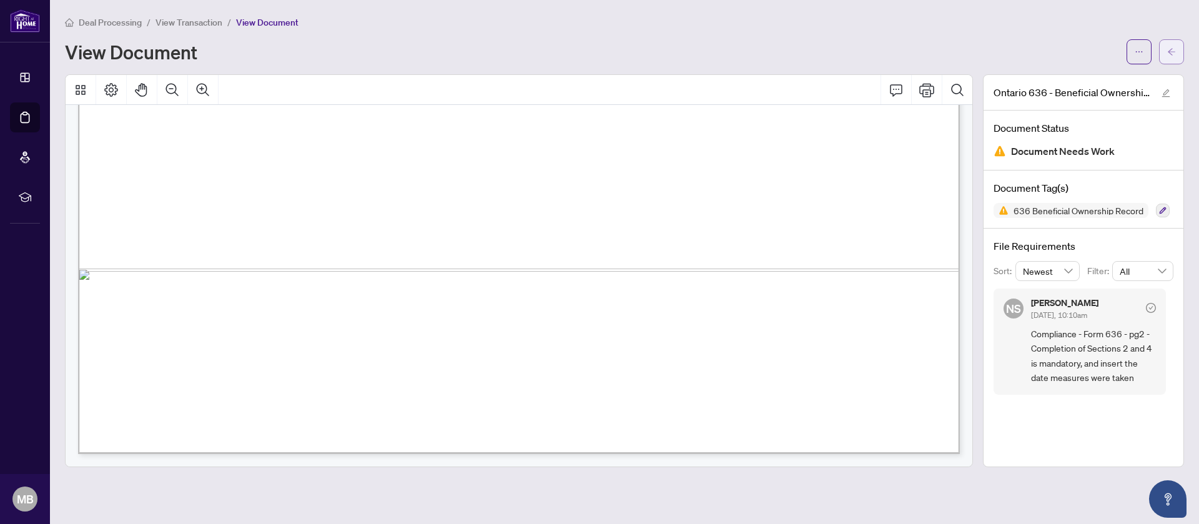
click at [1168, 48] on icon "arrow-left" at bounding box center [1171, 51] width 9 height 9
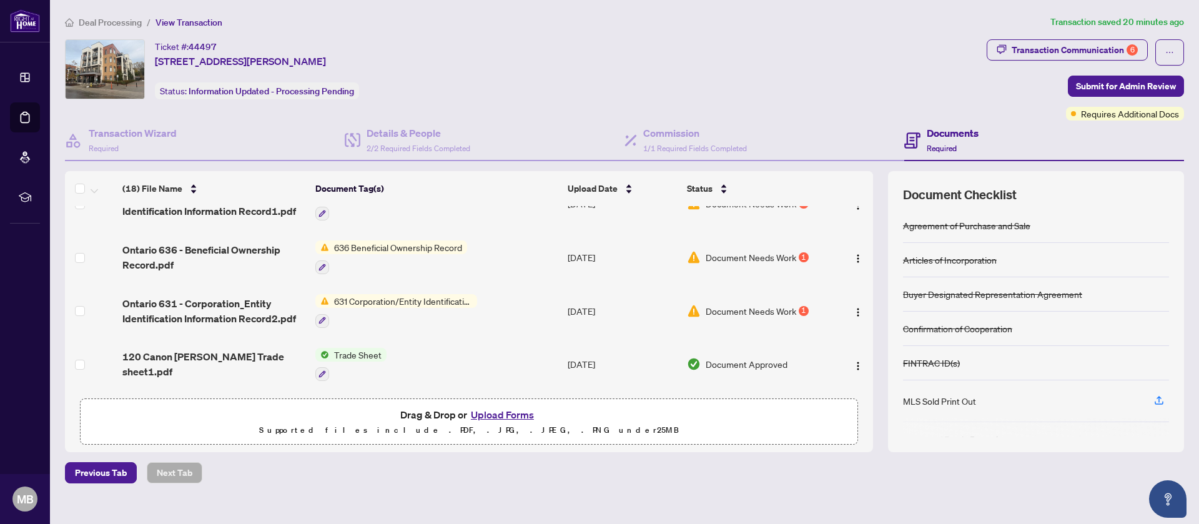
scroll to position [83, 0]
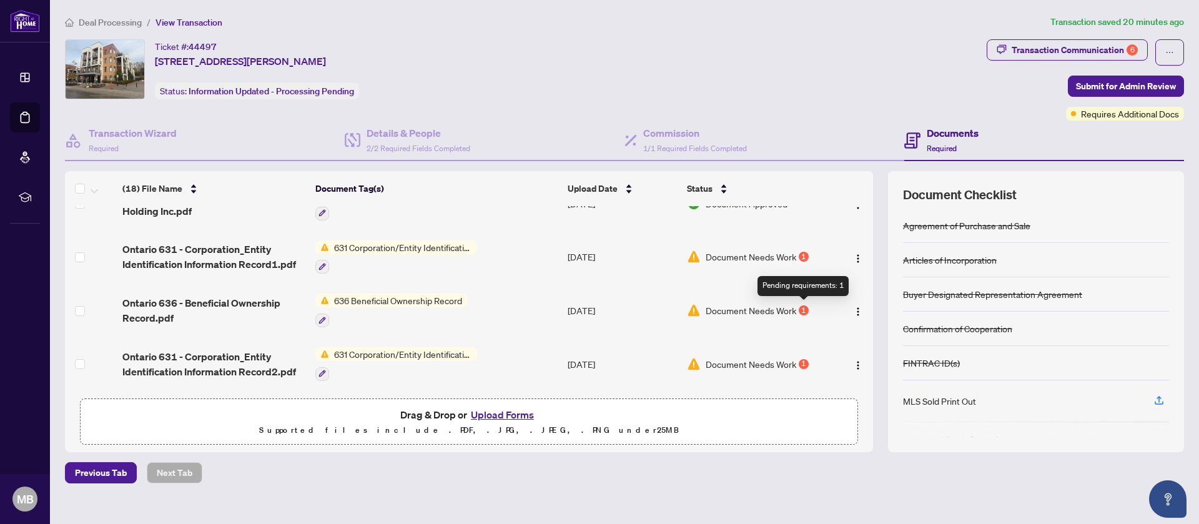
click at [800, 312] on div "1" at bounding box center [804, 310] width 10 height 10
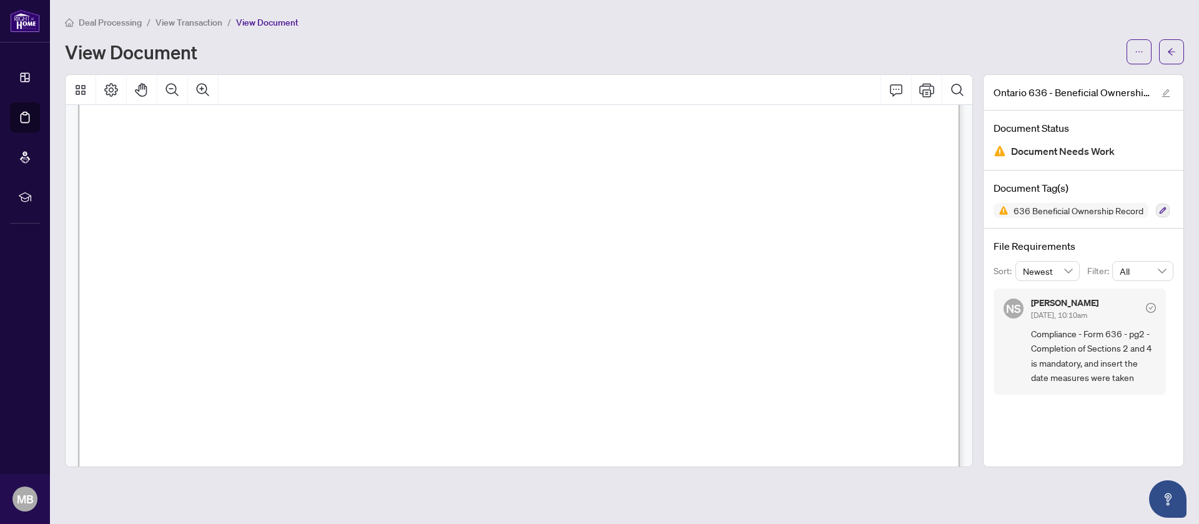
scroll to position [44, 0]
click at [1178, 49] on button "button" at bounding box center [1171, 51] width 25 height 25
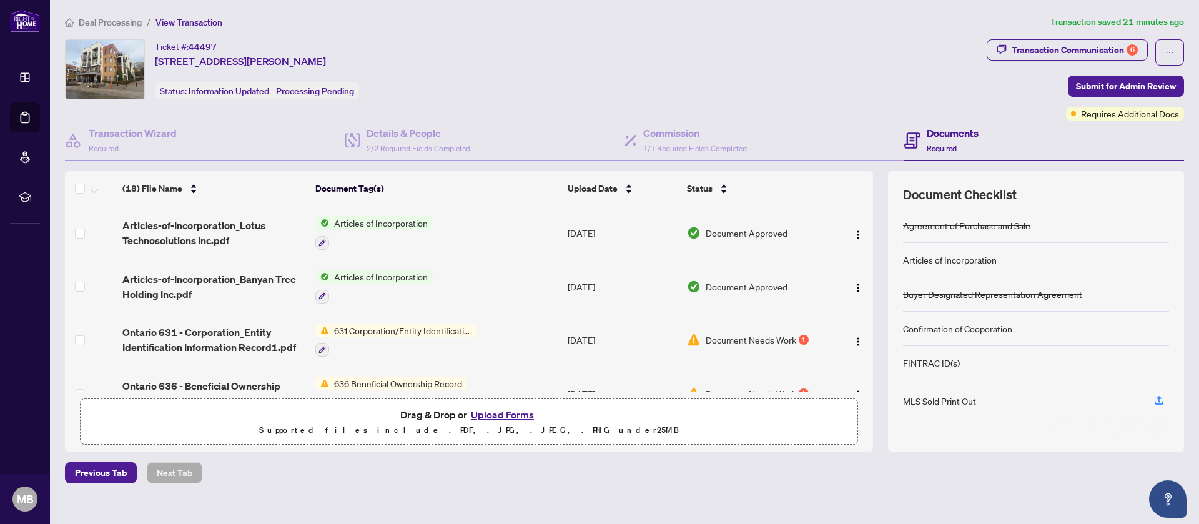
click at [498, 328] on td "631 Corporation/Entity Identification InformationRecord" at bounding box center [436, 340] width 252 height 54
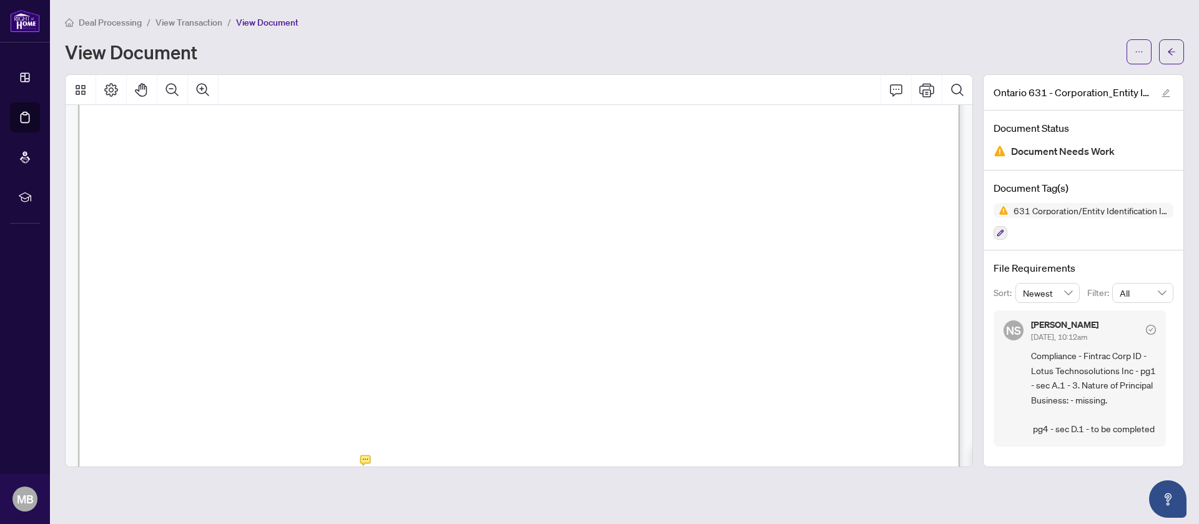
scroll to position [388, 0]
click at [1178, 46] on button "button" at bounding box center [1171, 51] width 25 height 25
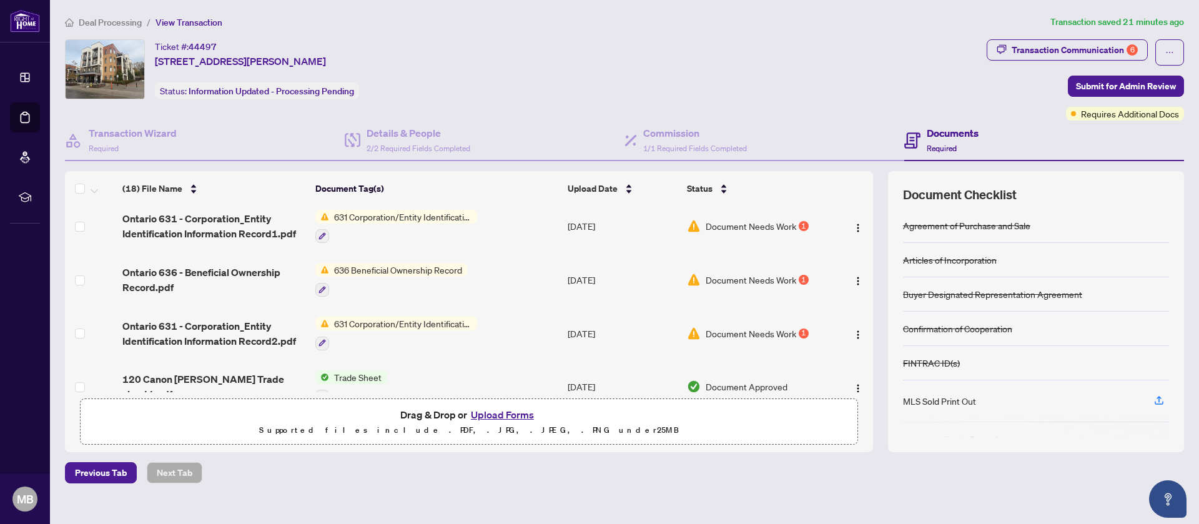
scroll to position [117, 0]
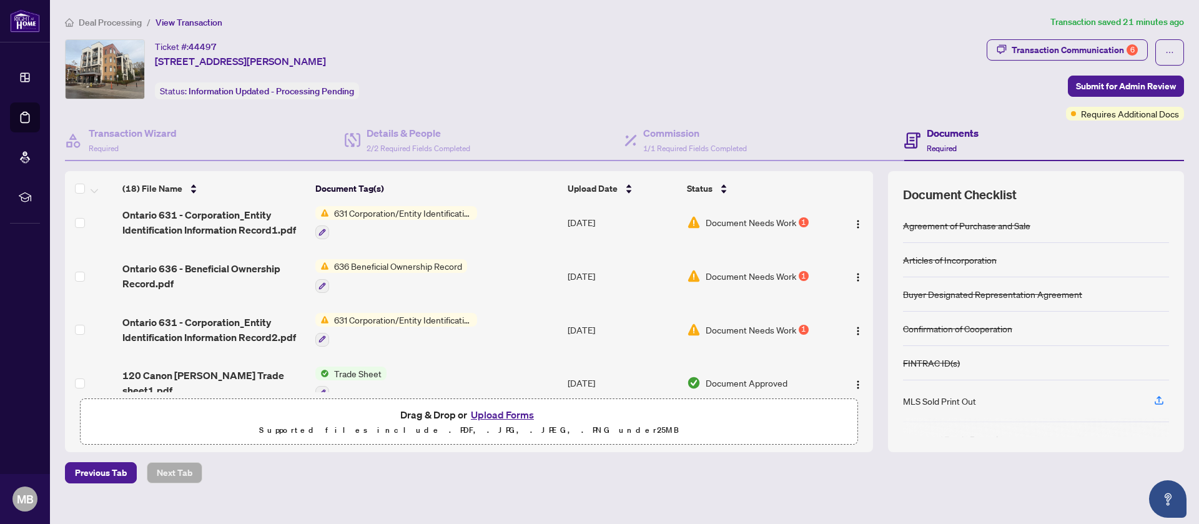
click at [515, 316] on td "631 Corporation/Entity Identification InformationRecord" at bounding box center [436, 330] width 252 height 54
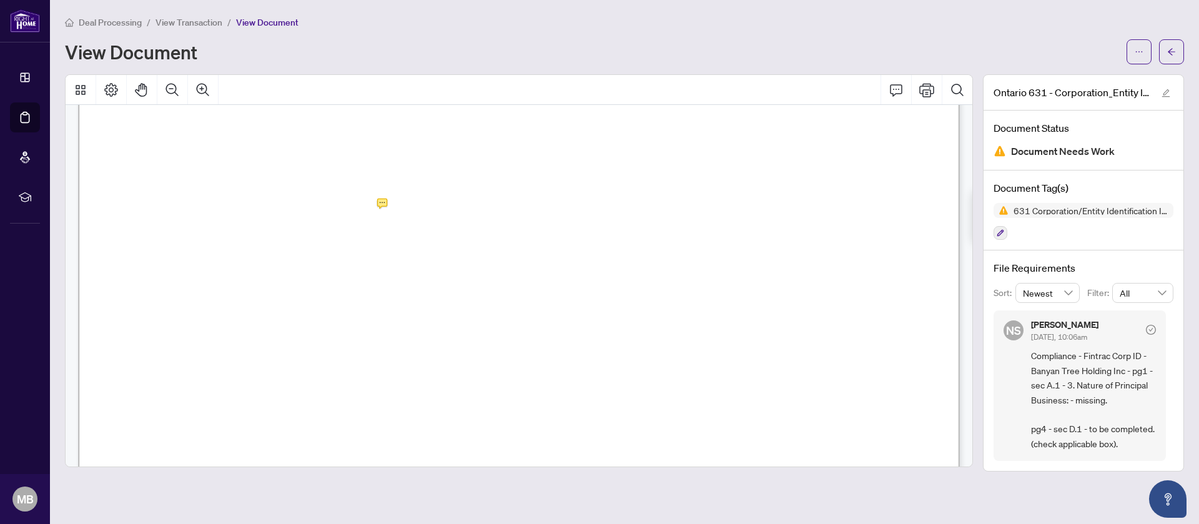
scroll to position [388, 0]
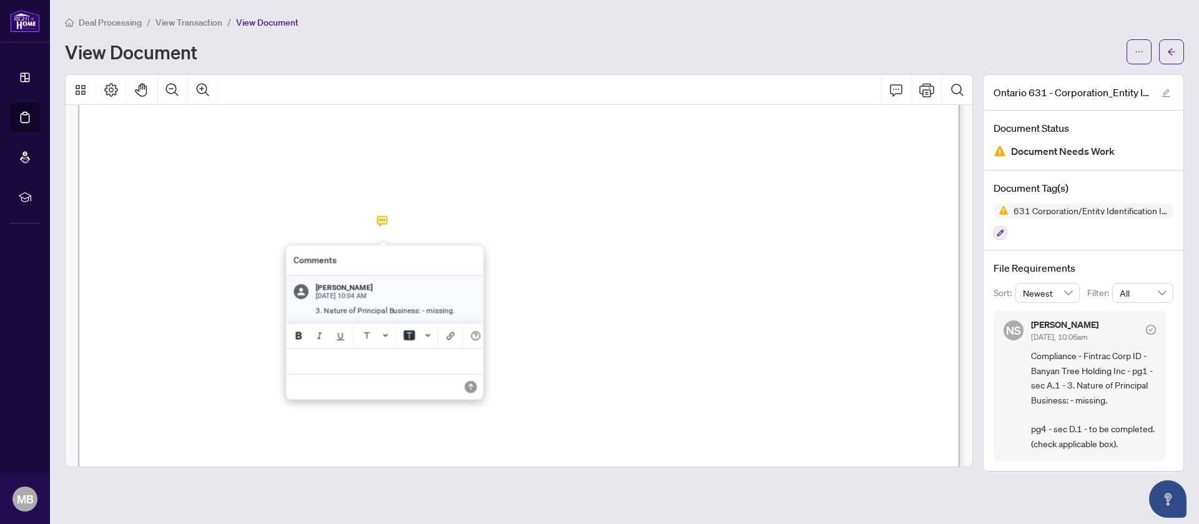
click at [387, 218] on div at bounding box center [519, 270] width 908 height 393
click at [367, 358] on p "**********" at bounding box center [384, 360] width 182 height 11
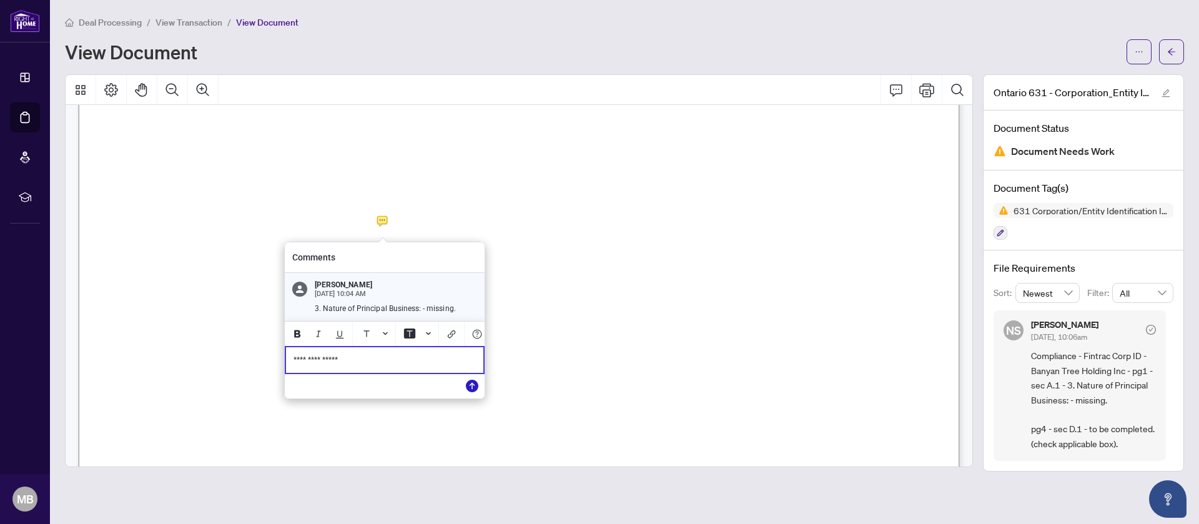
click at [470, 377] on button "Save" at bounding box center [472, 385] width 25 height 25
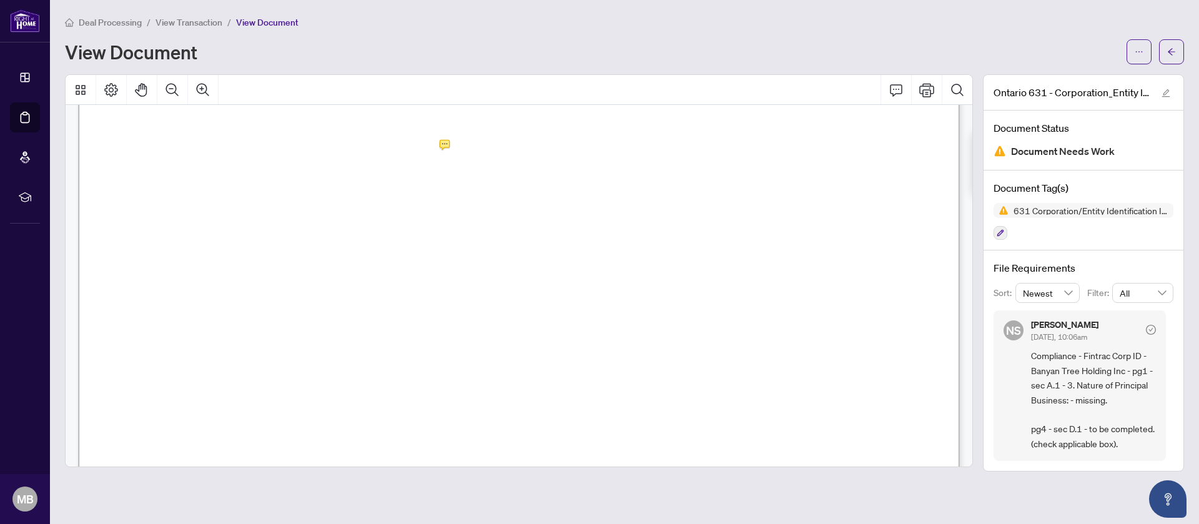
scroll to position [3732, 0]
click at [1170, 52] on icon "arrow-left" at bounding box center [1171, 51] width 9 height 9
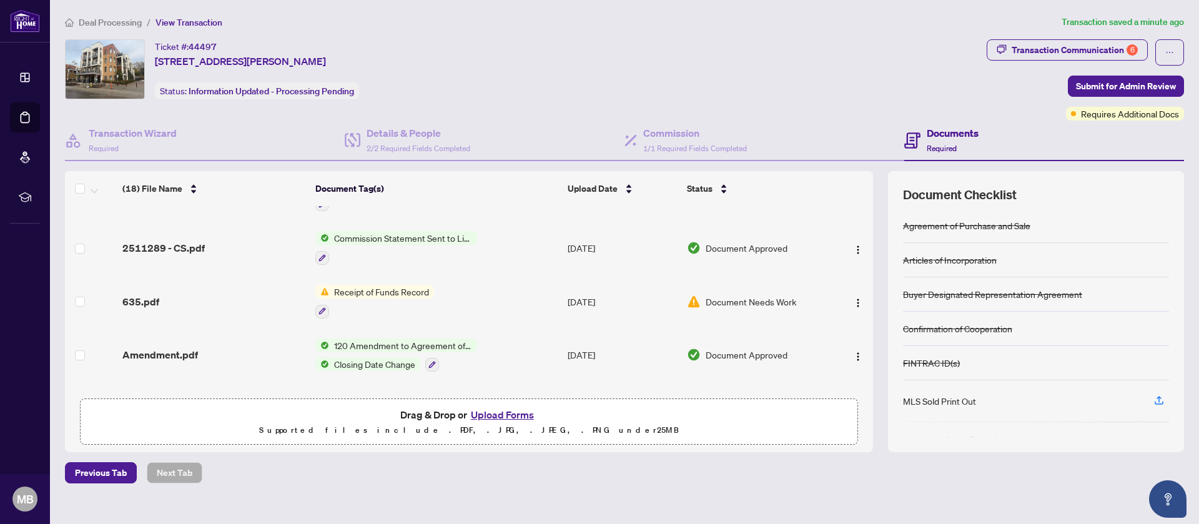
scroll to position [432, 0]
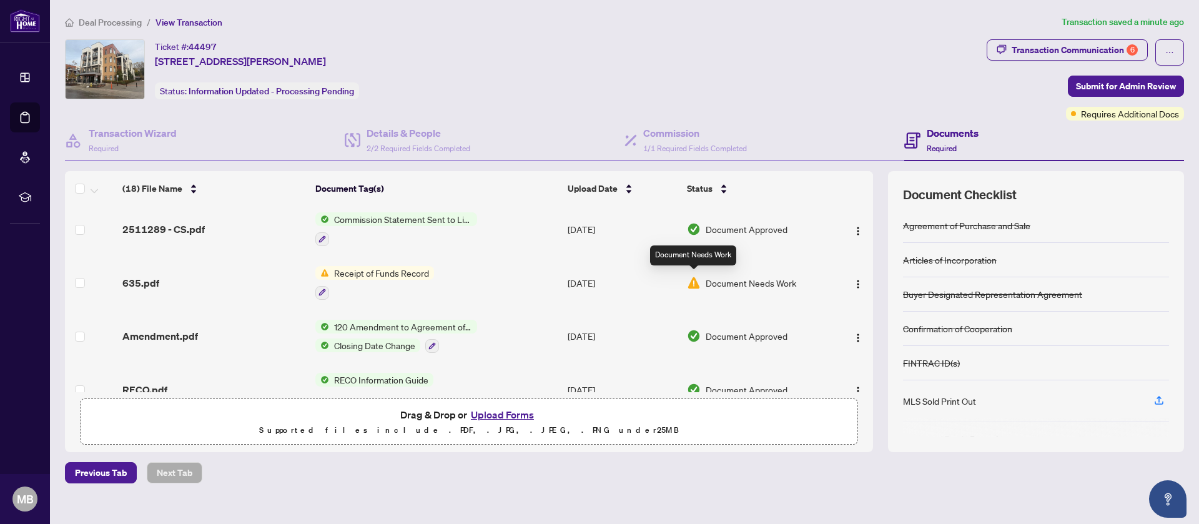
click at [697, 284] on img at bounding box center [694, 283] width 14 height 14
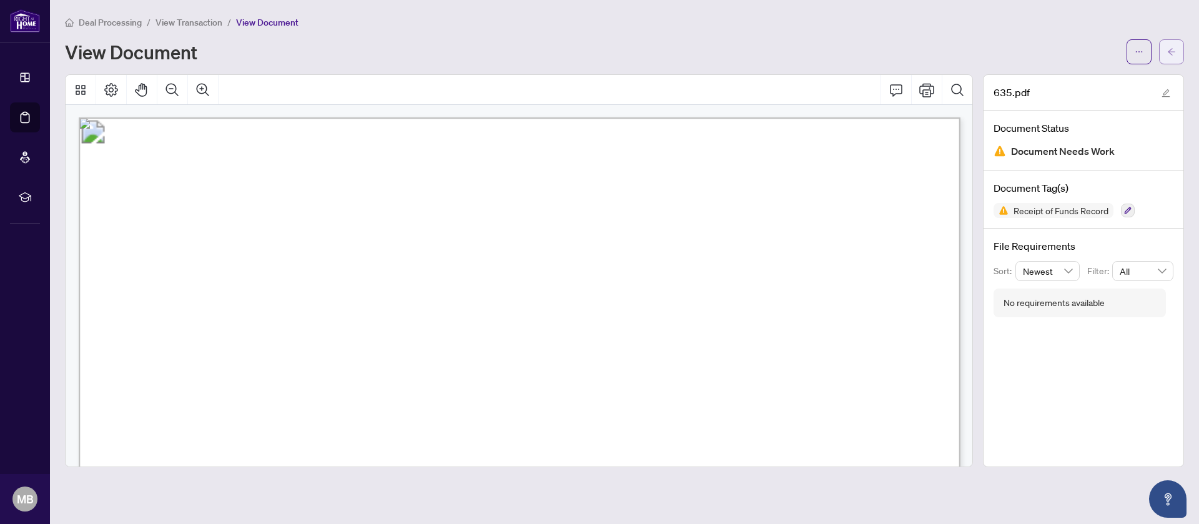
click at [1166, 42] on button "button" at bounding box center [1171, 51] width 25 height 25
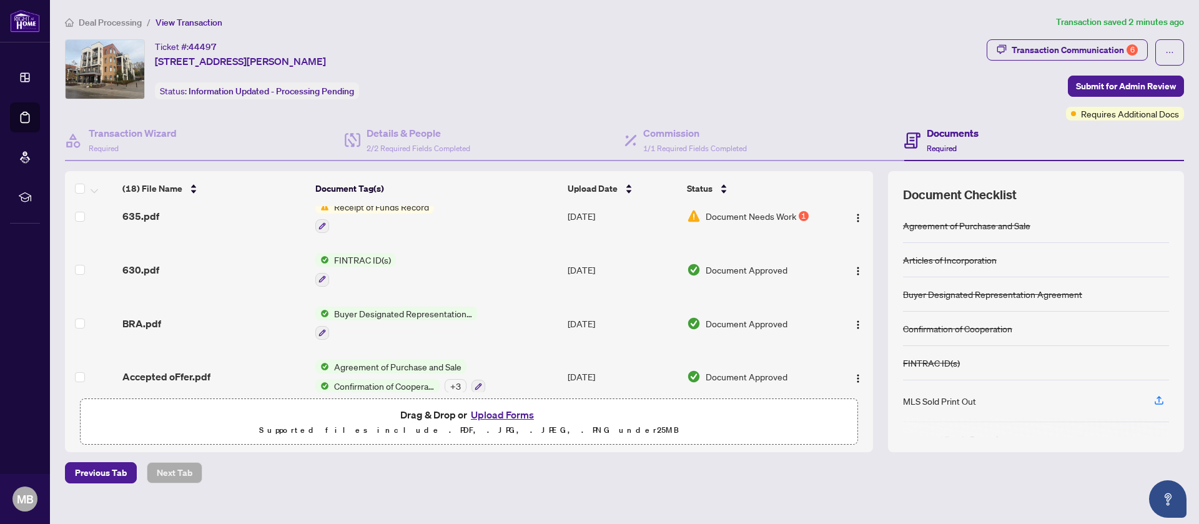
scroll to position [772, 0]
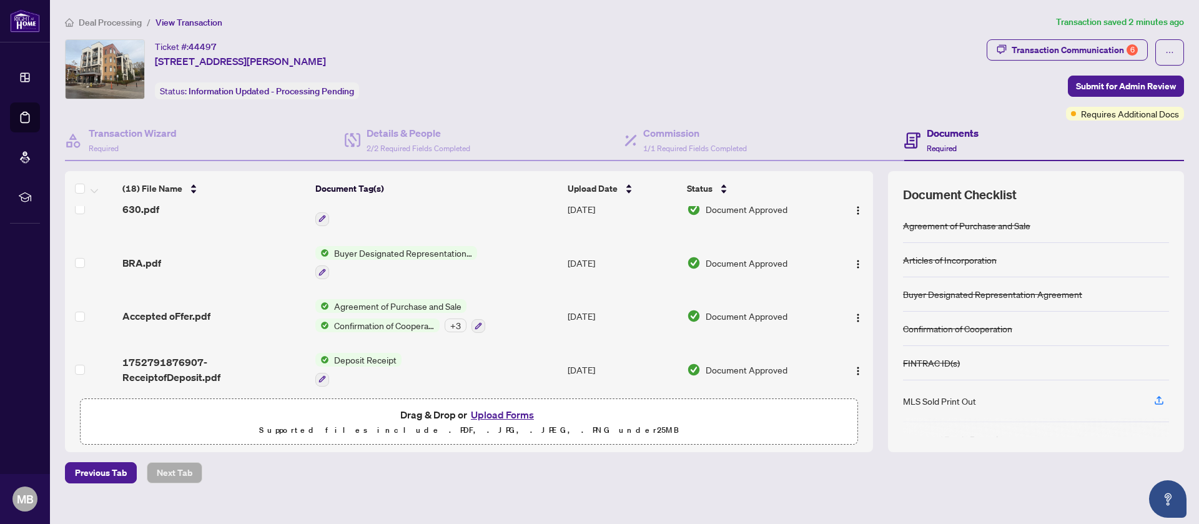
click at [1093, 37] on div "Deal Processing / View Transaction Transaction saved 2 minutes ago Ticket #: 44…" at bounding box center [624, 271] width 1129 height 512
click at [1099, 86] on span "Submit for Admin Review" at bounding box center [1126, 86] width 100 height 20
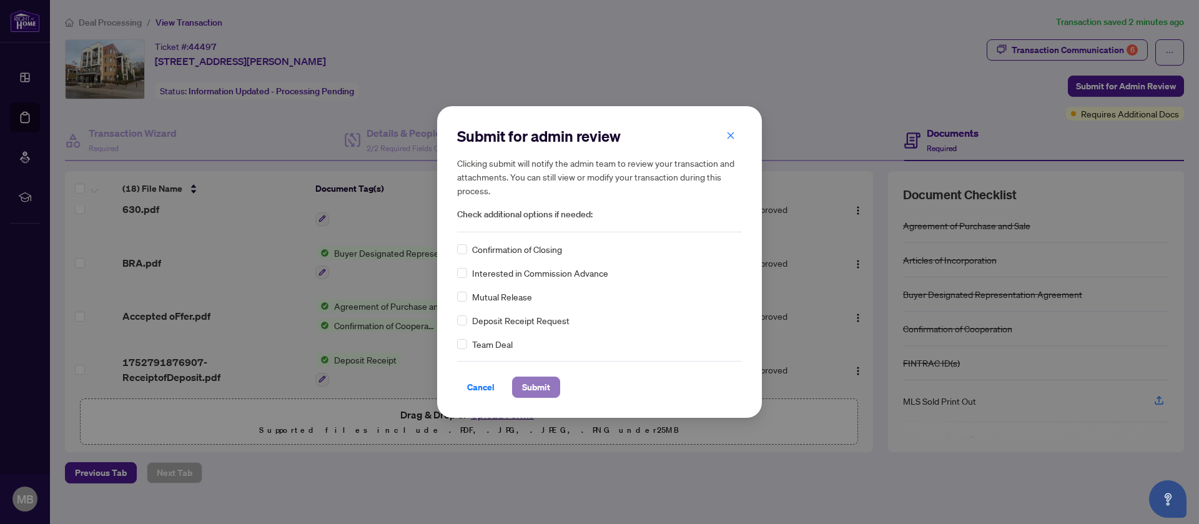
click at [541, 385] on span "Submit" at bounding box center [536, 387] width 28 height 20
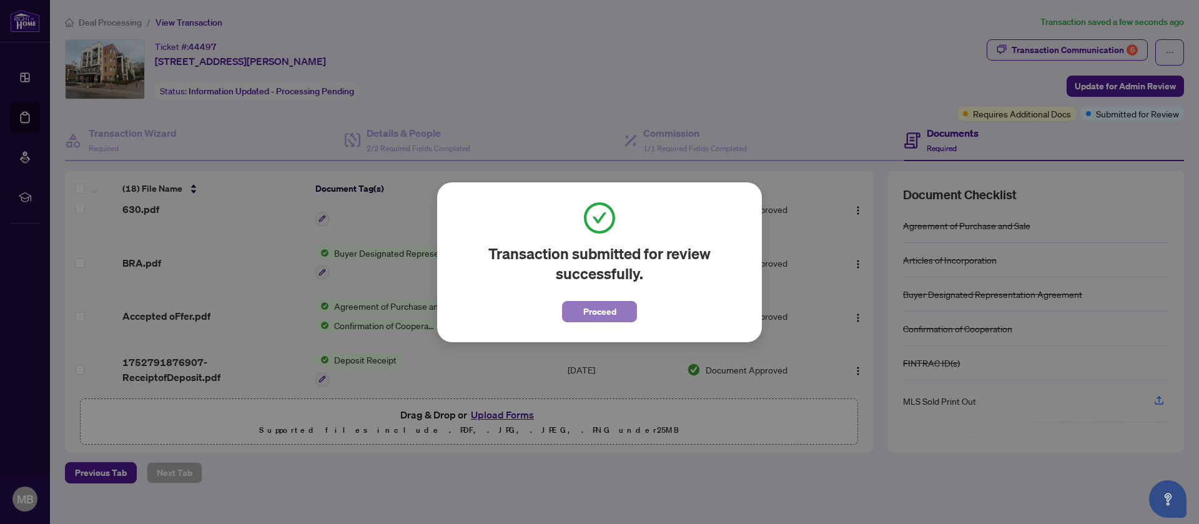
click at [587, 310] on span "Proceed" at bounding box center [599, 312] width 33 height 20
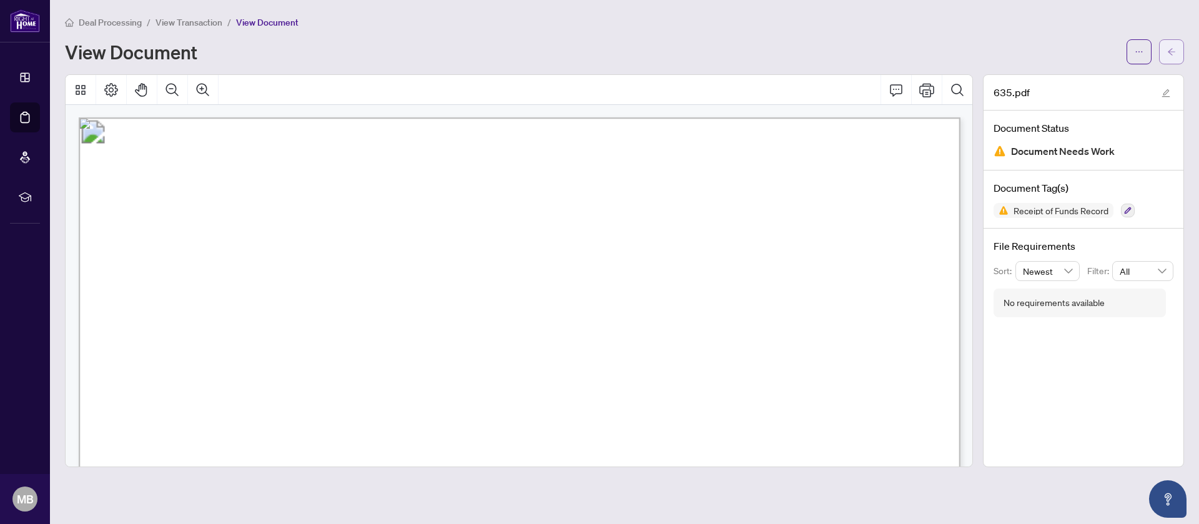
click at [1176, 51] on button "button" at bounding box center [1171, 51] width 25 height 25
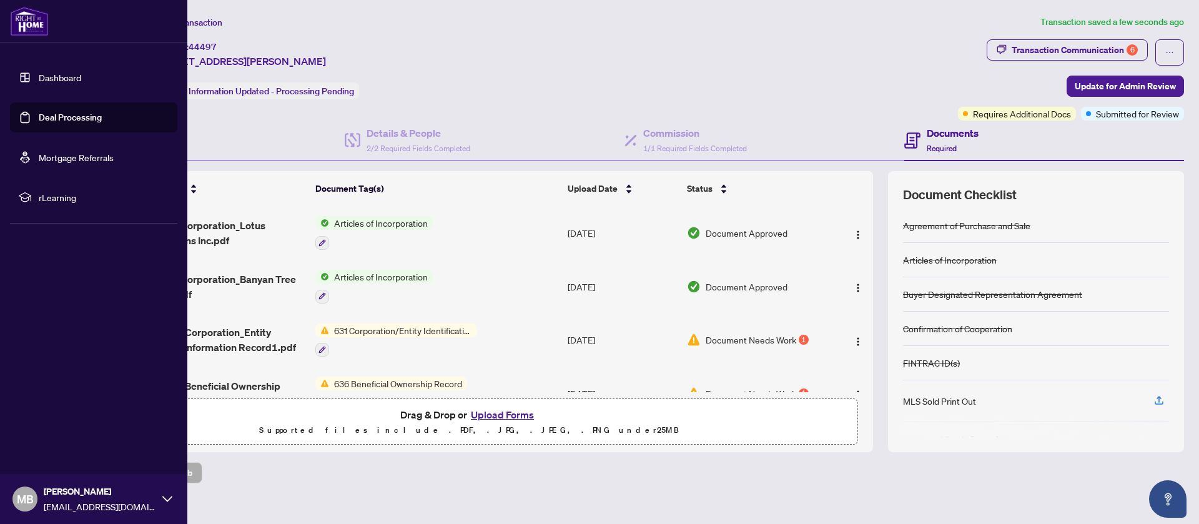
click at [54, 77] on link "Dashboard" at bounding box center [60, 77] width 42 height 11
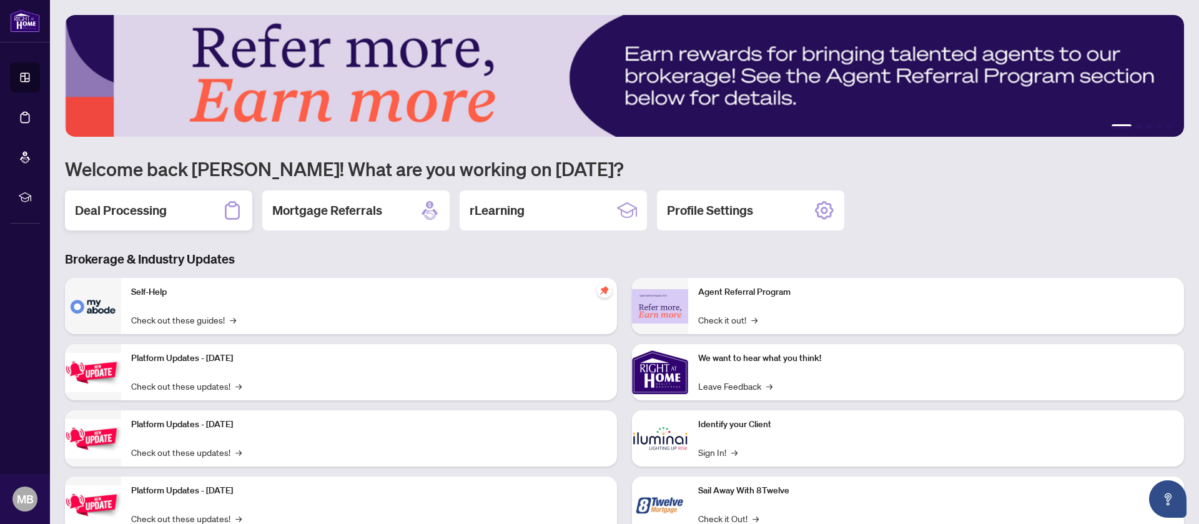
click at [224, 210] on icon at bounding box center [232, 210] width 20 height 20
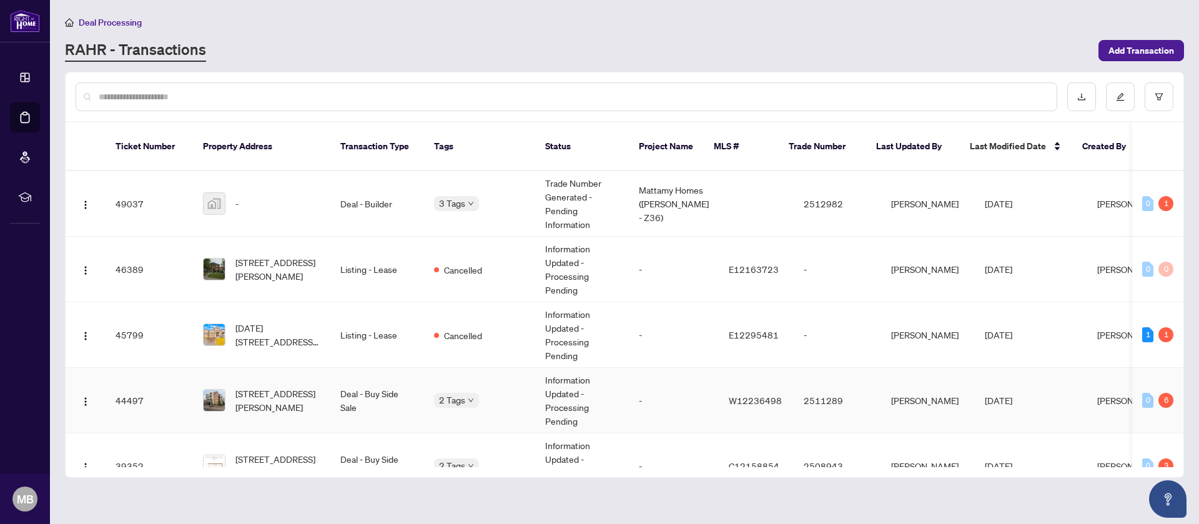
click at [916, 391] on td "[PERSON_NAME]" at bounding box center [928, 401] width 94 height 66
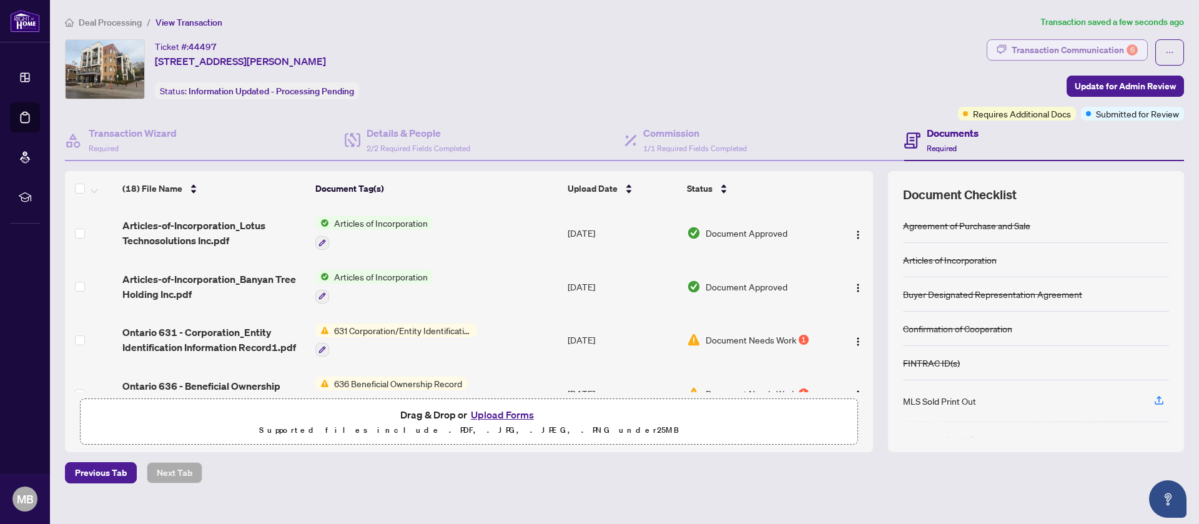
click at [1081, 50] on div "Transaction Communication 6" at bounding box center [1075, 50] width 126 height 20
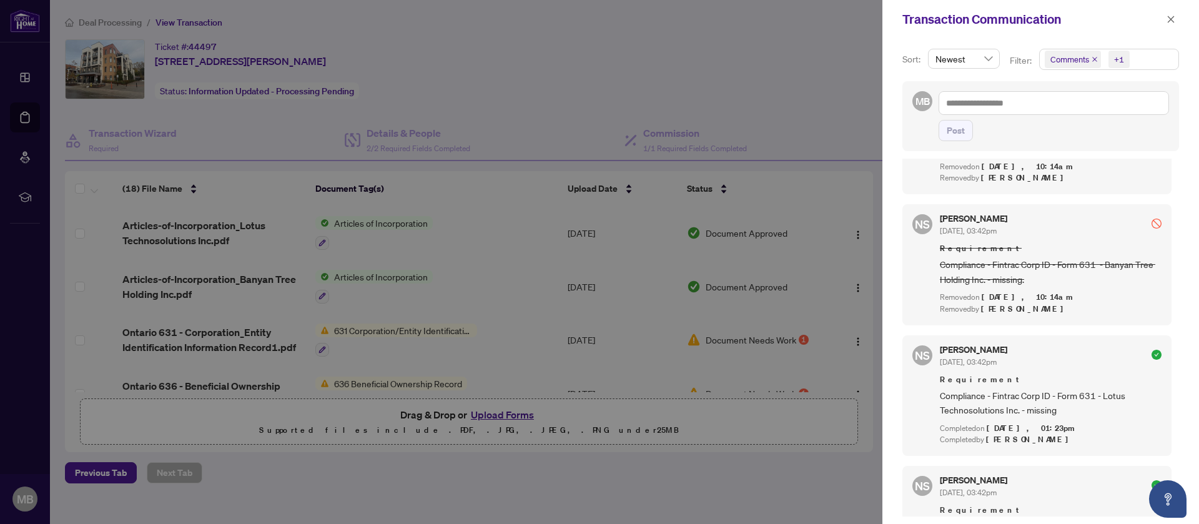
scroll to position [1156, 0]
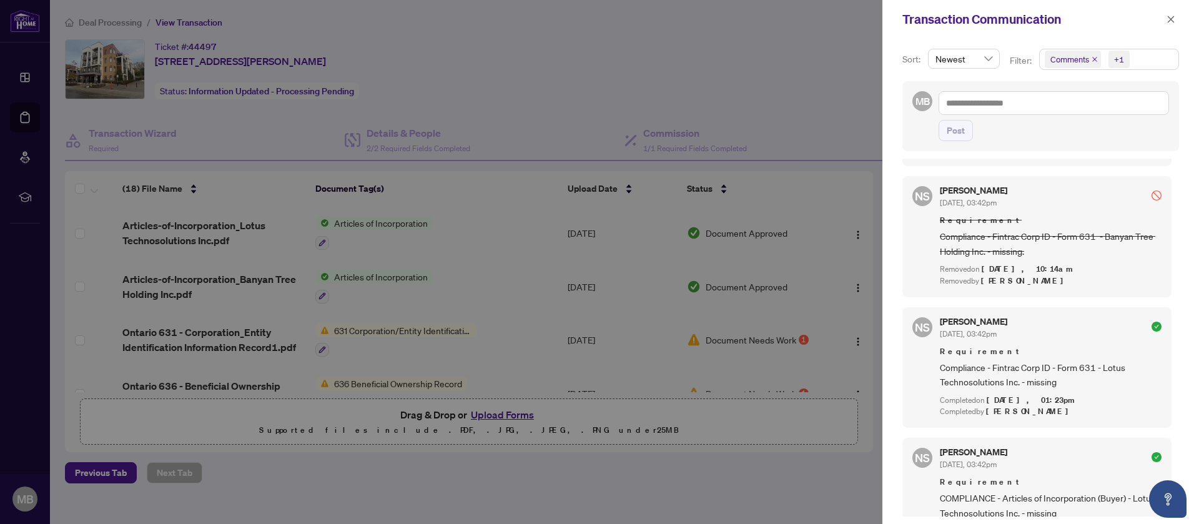
click at [718, 40] on div at bounding box center [599, 262] width 1199 height 524
click at [1165, 20] on button "button" at bounding box center [1171, 19] width 16 height 15
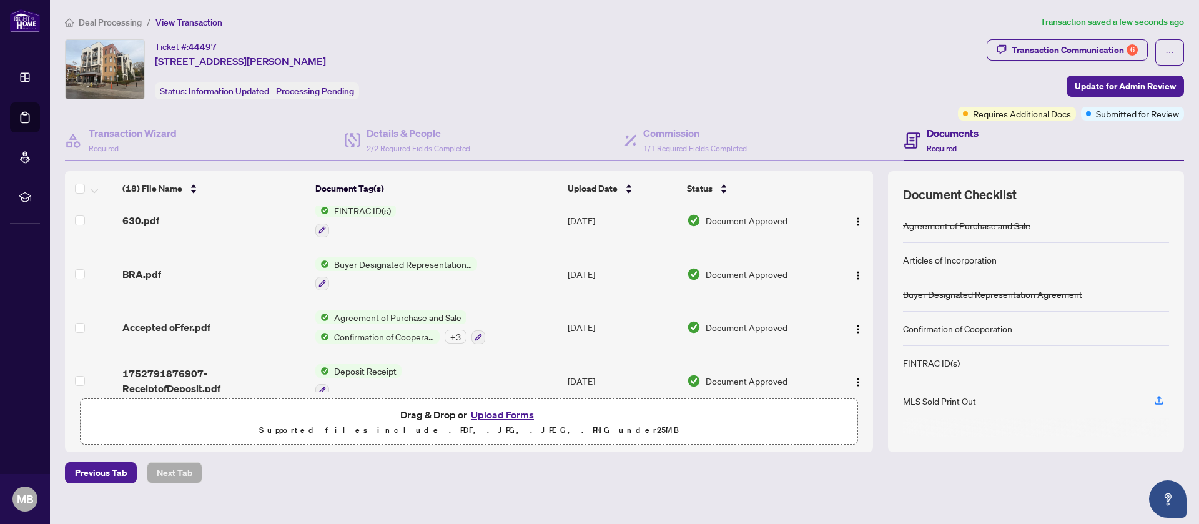
scroll to position [772, 0]
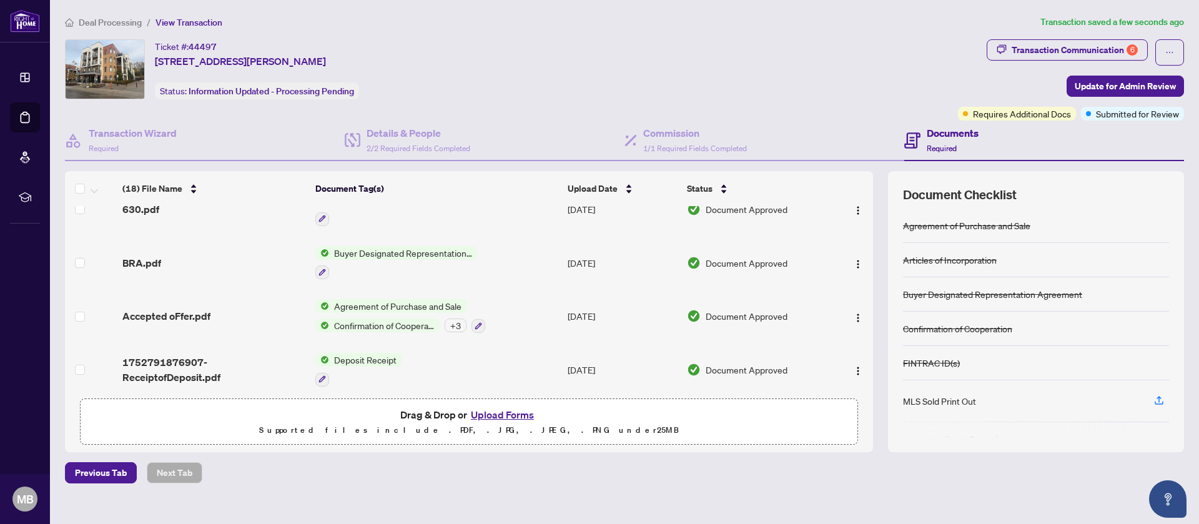
drag, startPoint x: 865, startPoint y: 234, endPoint x: 866, endPoint y: 362, distance: 128.6
click at [903, 362] on div "Agreement of Purchase and Sale Articles of Incorporation Buyer Designated Repre…" at bounding box center [1036, 323] width 266 height 229
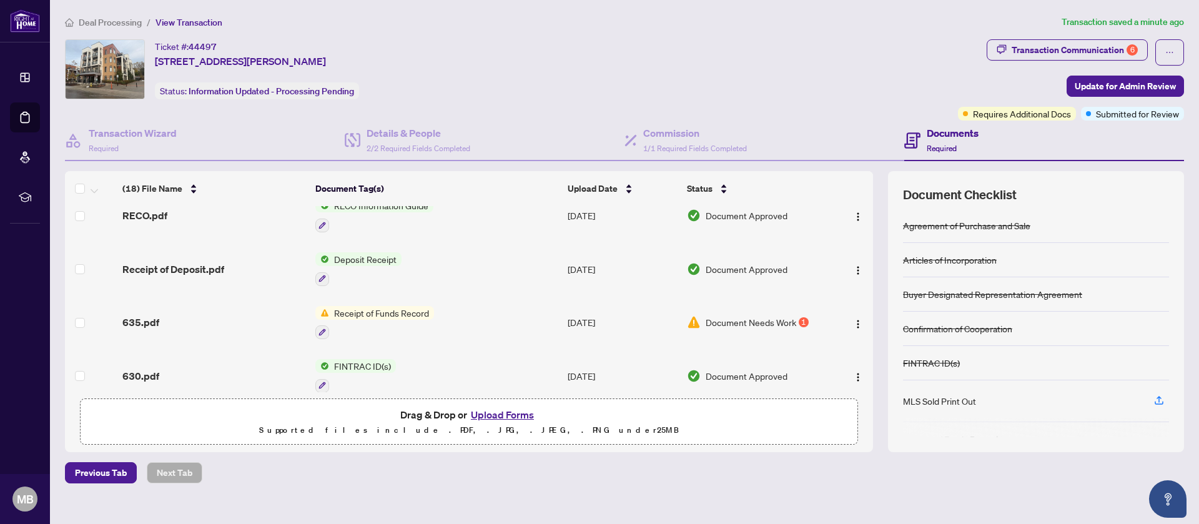
click at [761, 324] on span "Document Needs Work" at bounding box center [751, 322] width 91 height 14
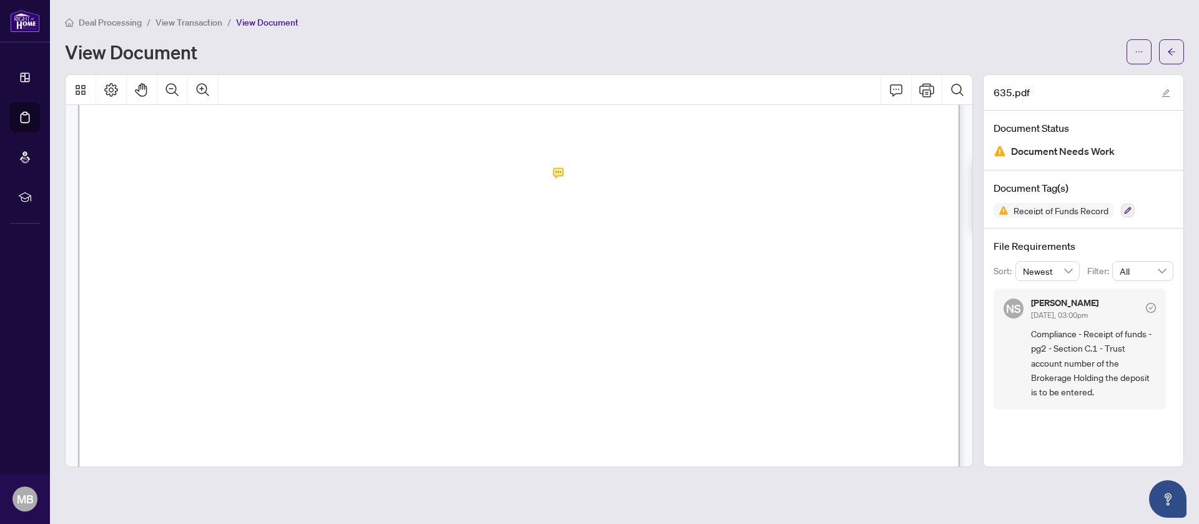
scroll to position [1259, 0]
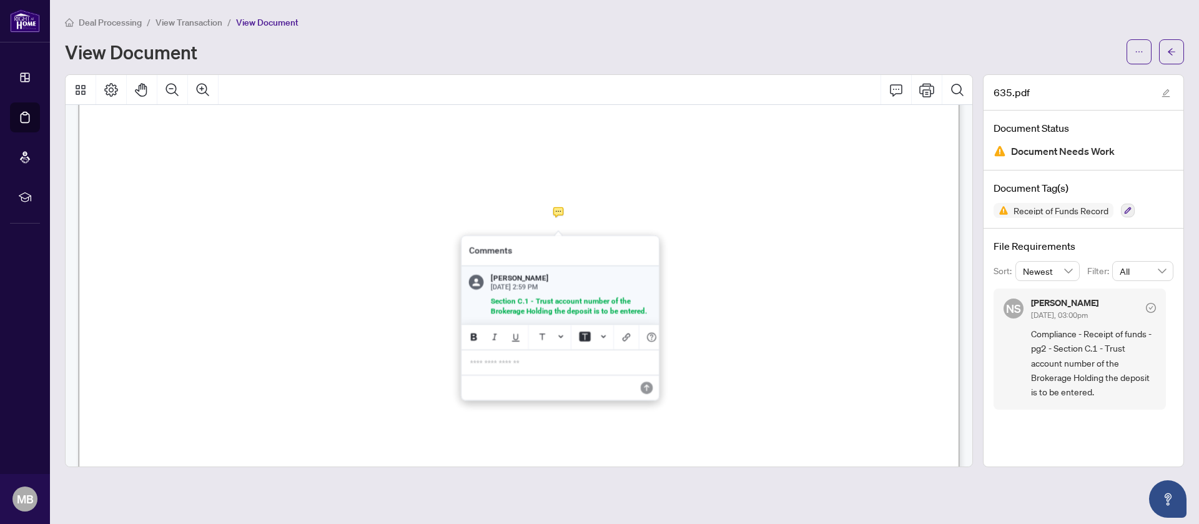
click at [561, 211] on div at bounding box center [519, 270] width 908 height 393
click at [521, 367] on p "**********" at bounding box center [560, 362] width 182 height 11
click at [648, 393] on icon "Save" at bounding box center [647, 387] width 12 height 12
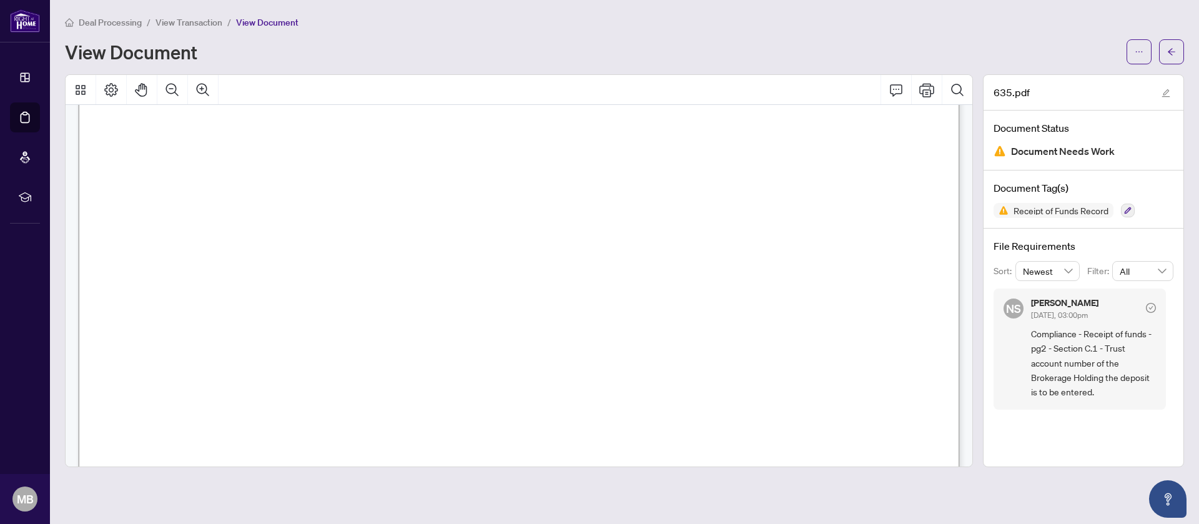
scroll to position [0, 0]
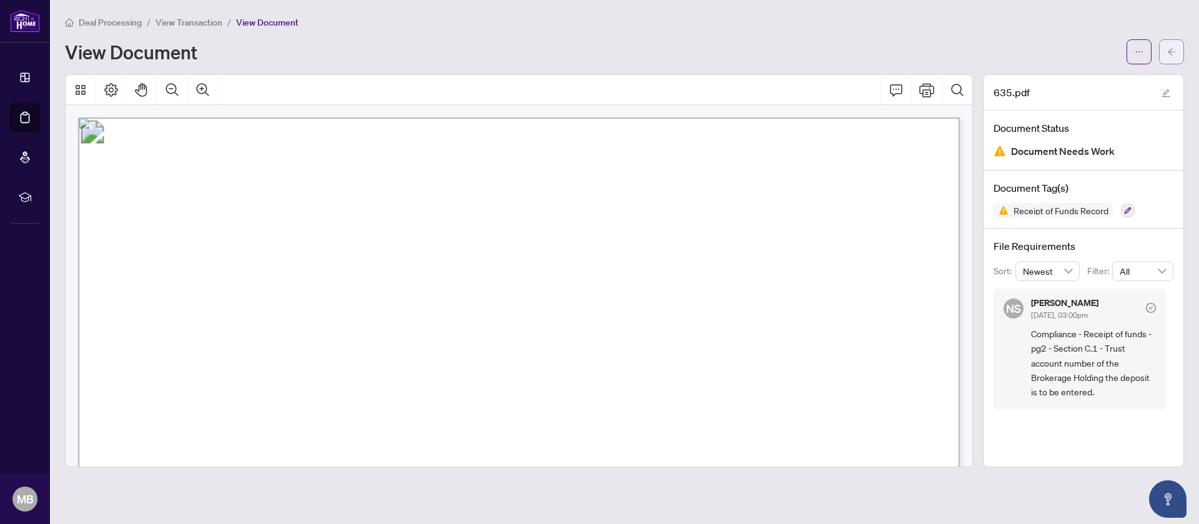
click at [1165, 51] on button "button" at bounding box center [1171, 51] width 25 height 25
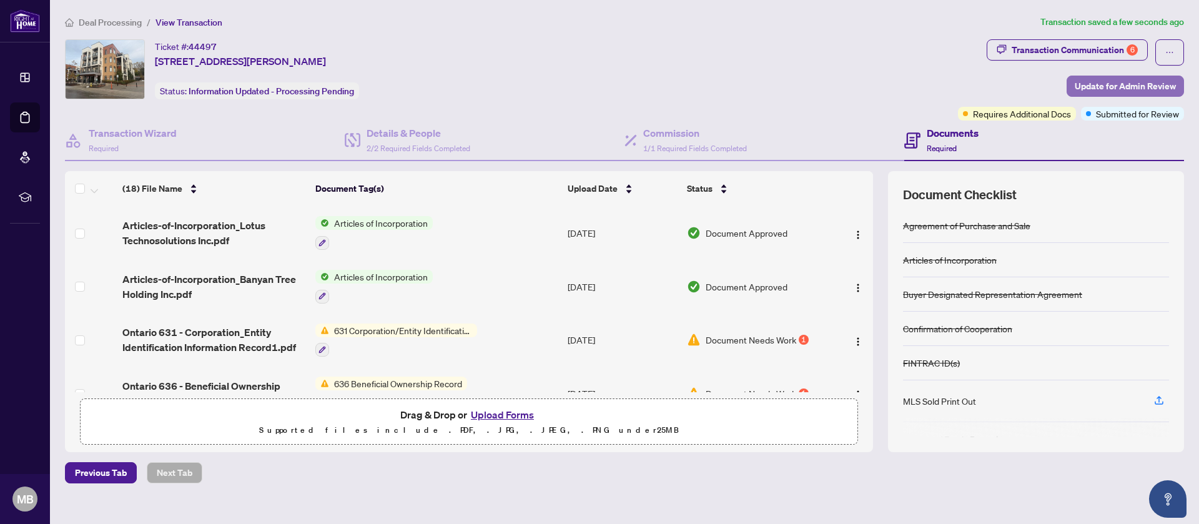
click at [1123, 77] on span "Update for Admin Review" at bounding box center [1125, 86] width 101 height 20
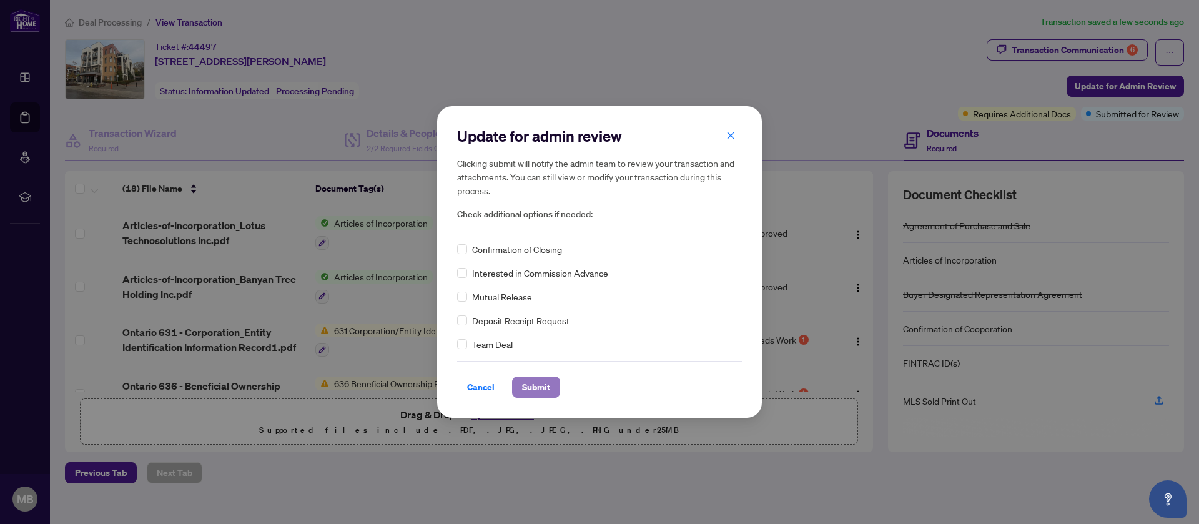
click at [545, 394] on span "Submit" at bounding box center [536, 387] width 28 height 20
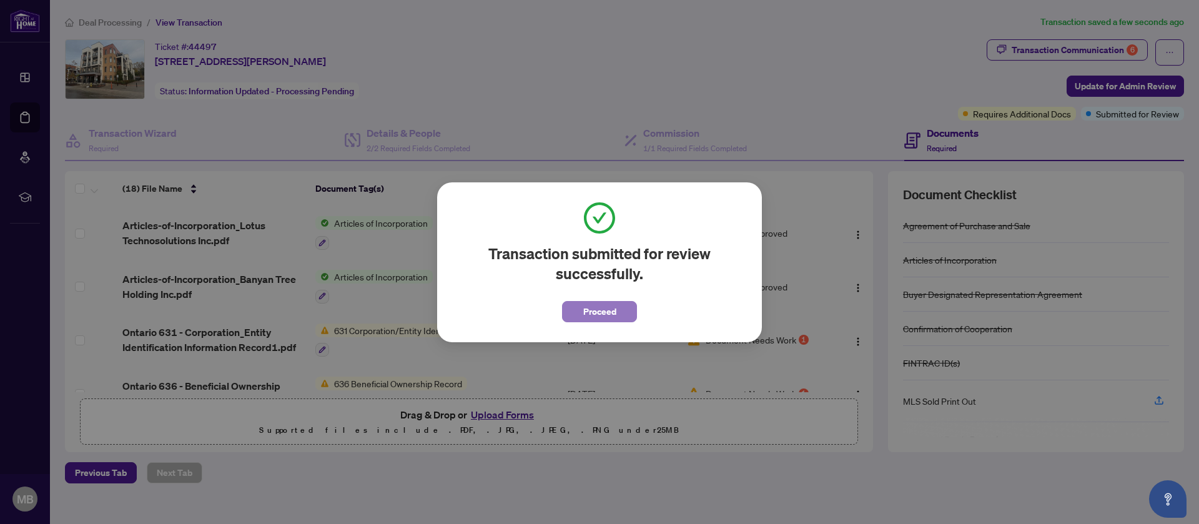
click at [621, 313] on button "Proceed" at bounding box center [599, 311] width 75 height 21
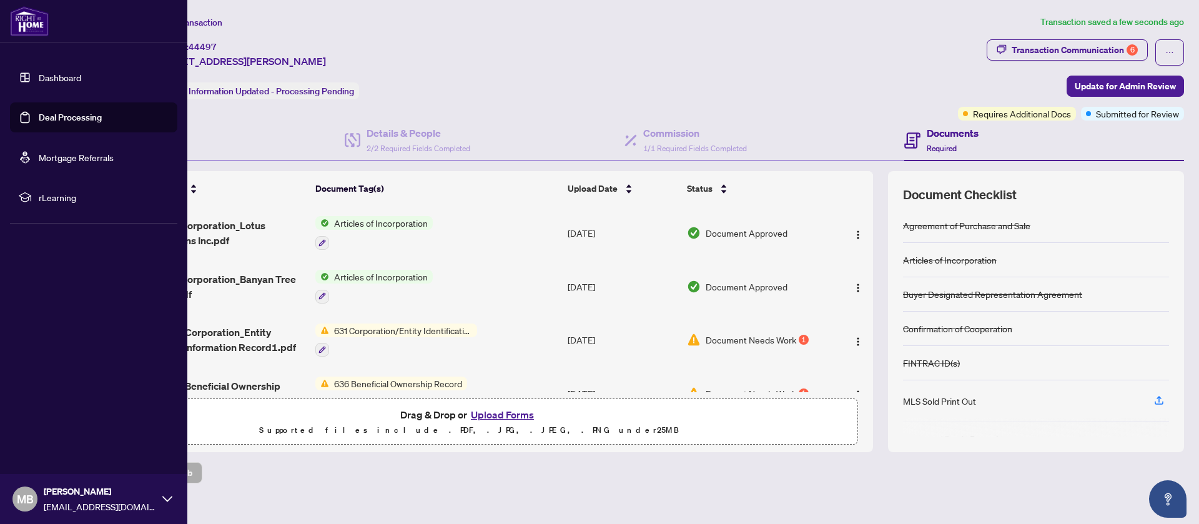
click at [53, 114] on link "Deal Processing" at bounding box center [70, 117] width 63 height 11
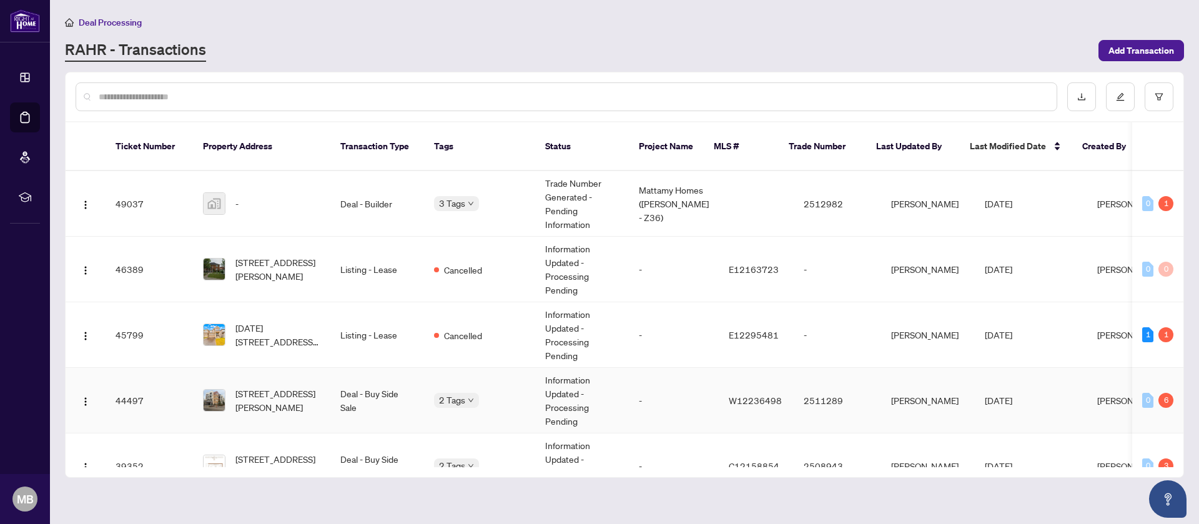
click at [404, 393] on td "Deal - Buy Side Sale" at bounding box center [377, 401] width 94 height 66
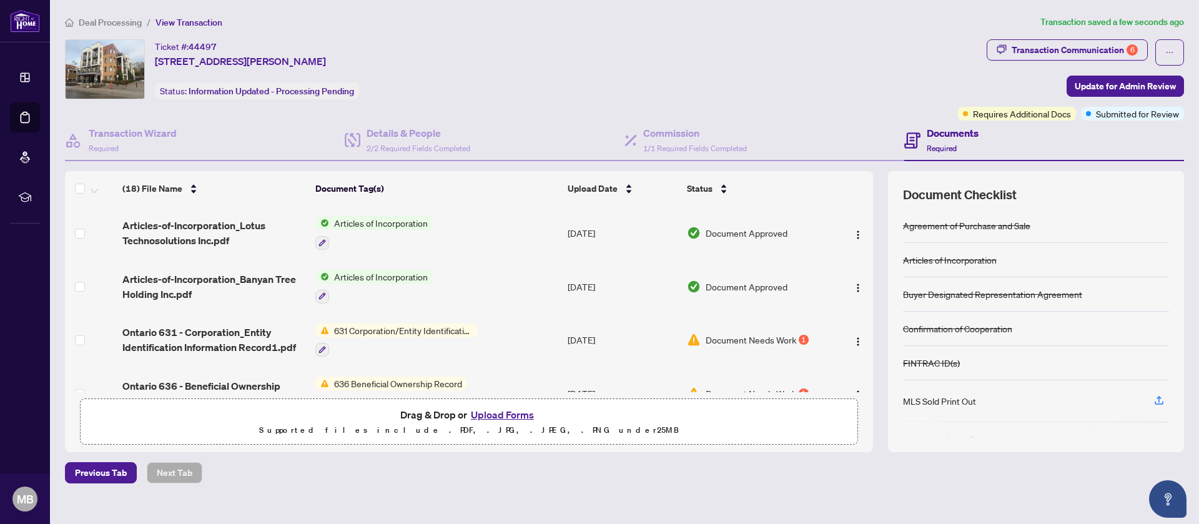
click at [802, 87] on div "Ticket #: 44497 [STREET_ADDRESS][PERSON_NAME] Status: Information Updated - Pro…" at bounding box center [509, 69] width 888 height 60
